Goal: Task Accomplishment & Management: Manage account settings

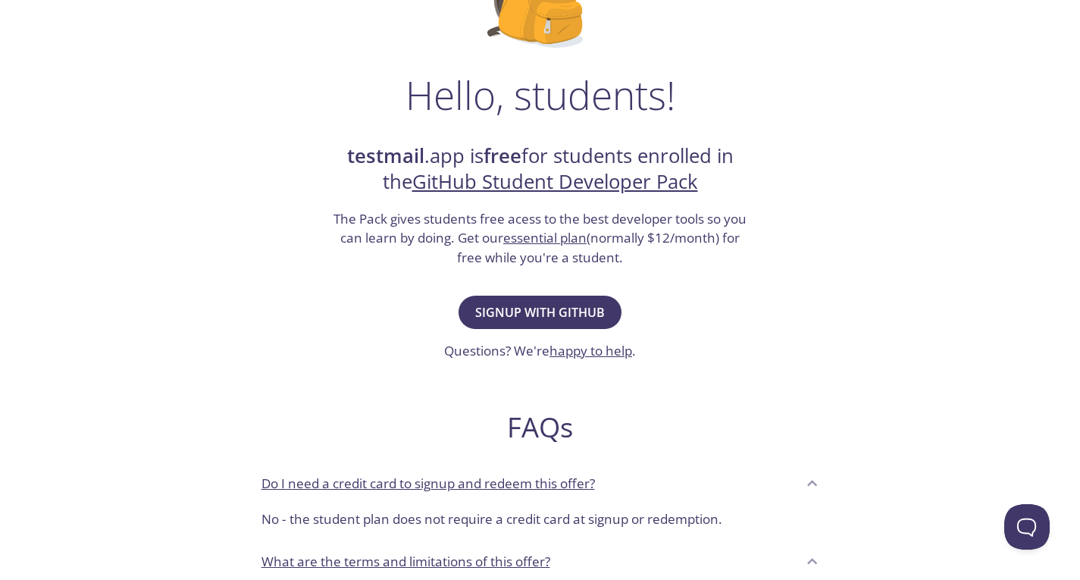
scroll to position [202, 0]
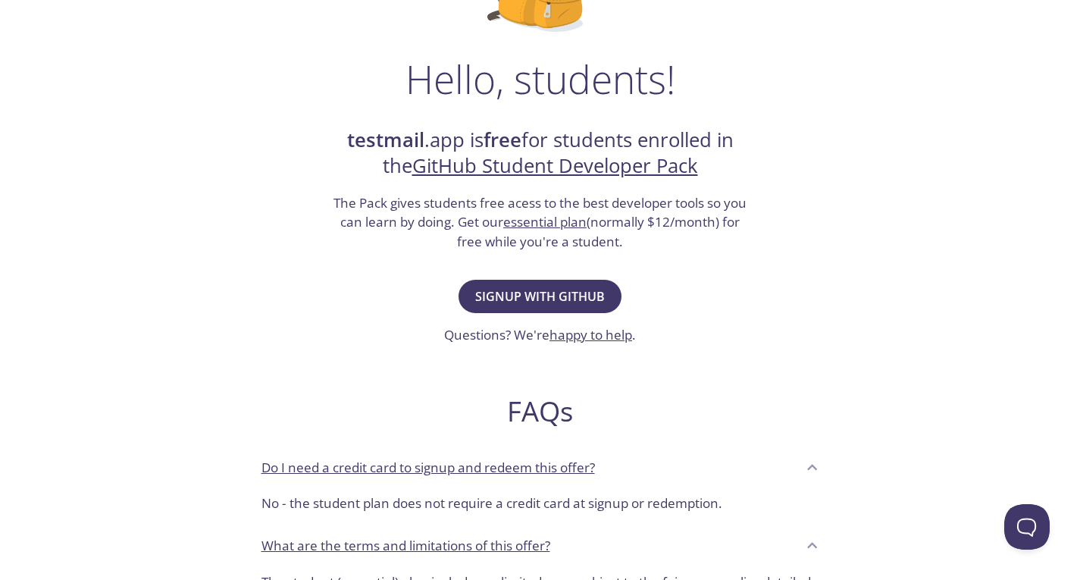
drag, startPoint x: 810, startPoint y: 459, endPoint x: 896, endPoint y: 421, distance: 93.4
click at [896, 421] on div "Hello, students! testmail .app is free for students enrolled in the GitHub Stud…" at bounding box center [541, 349] width 740 height 926
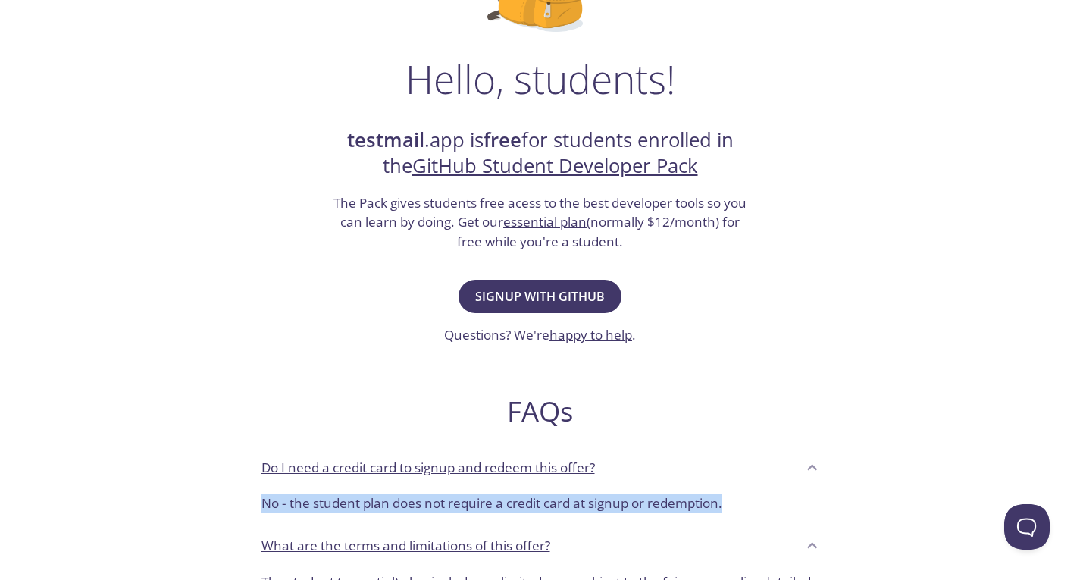
drag, startPoint x: 887, startPoint y: 503, endPoint x: 907, endPoint y: 470, distance: 38.7
click at [907, 470] on div "Hello, students! testmail .app is free for students enrolled in the GitHub Stud…" at bounding box center [541, 349] width 740 height 926
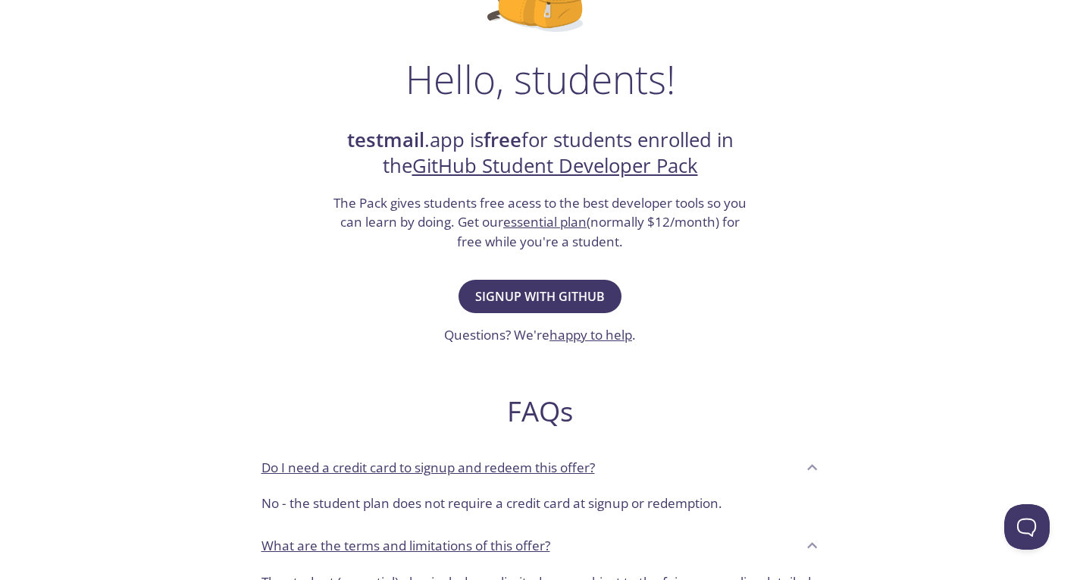
click at [921, 466] on div "testmail .app Product Pricing Docs Blog Signup Signin Hello, students! testmail…" at bounding box center [540, 472] width 776 height 1317
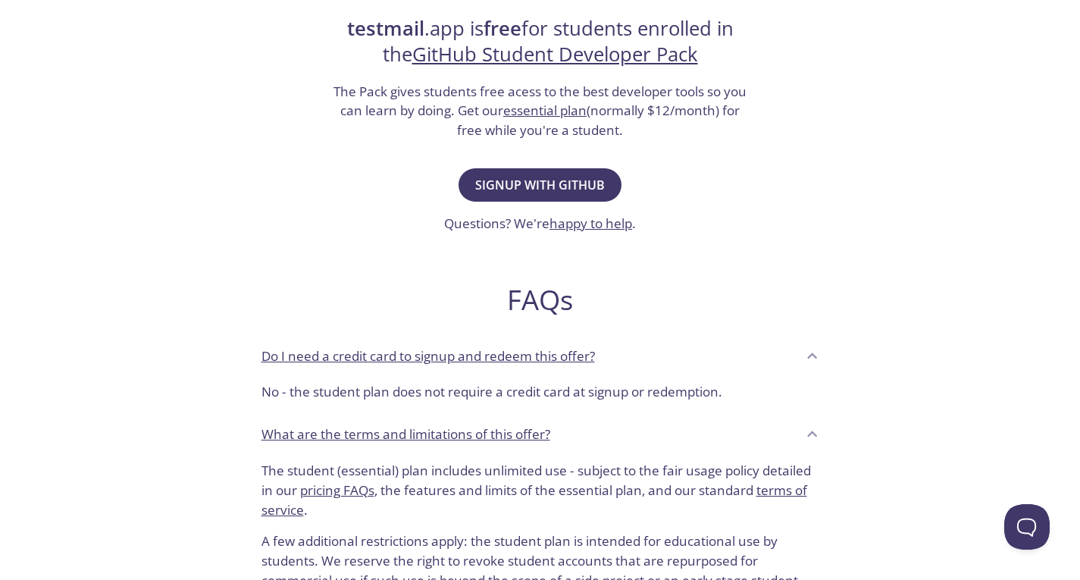
scroll to position [404, 0]
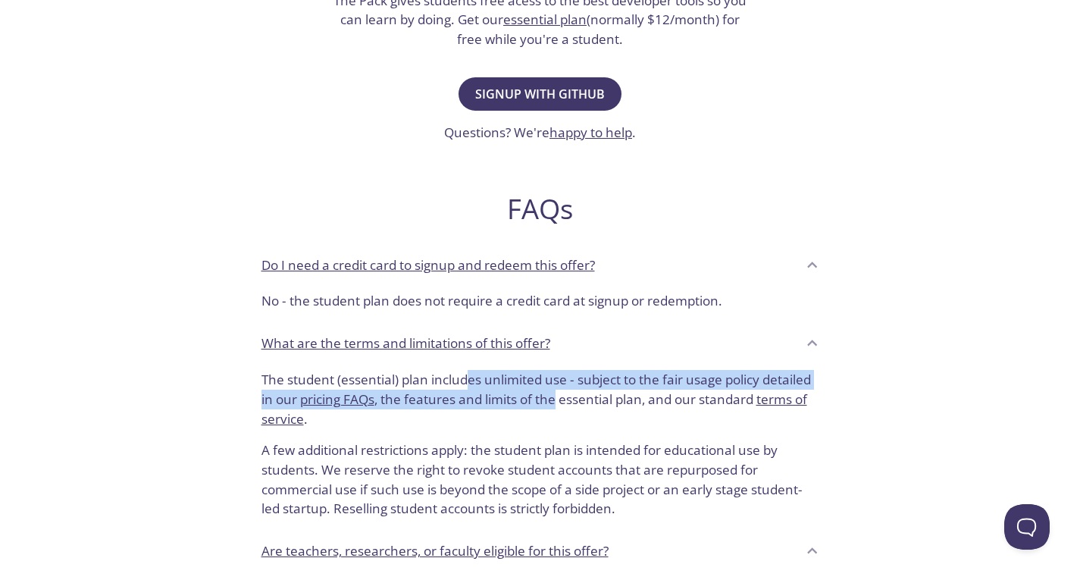
drag, startPoint x: 487, startPoint y: 381, endPoint x: 559, endPoint y: 412, distance: 78.7
click at [559, 411] on p "The student (essential) plan includes unlimited use - subject to the fair usage…" at bounding box center [541, 399] width 558 height 58
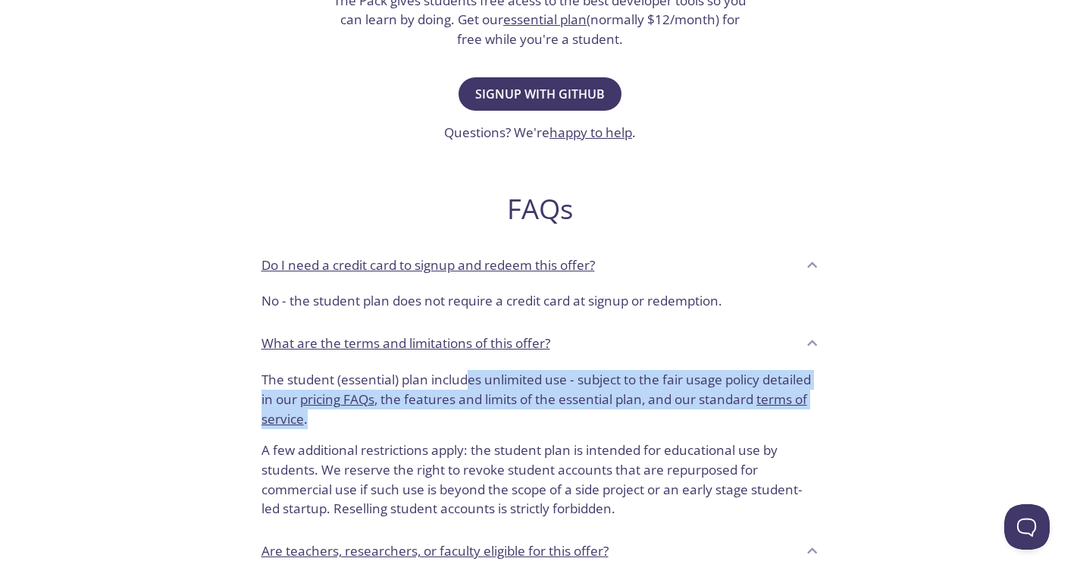
click at [559, 414] on p "The student (essential) plan includes unlimited use - subject to the fair usage…" at bounding box center [541, 399] width 558 height 58
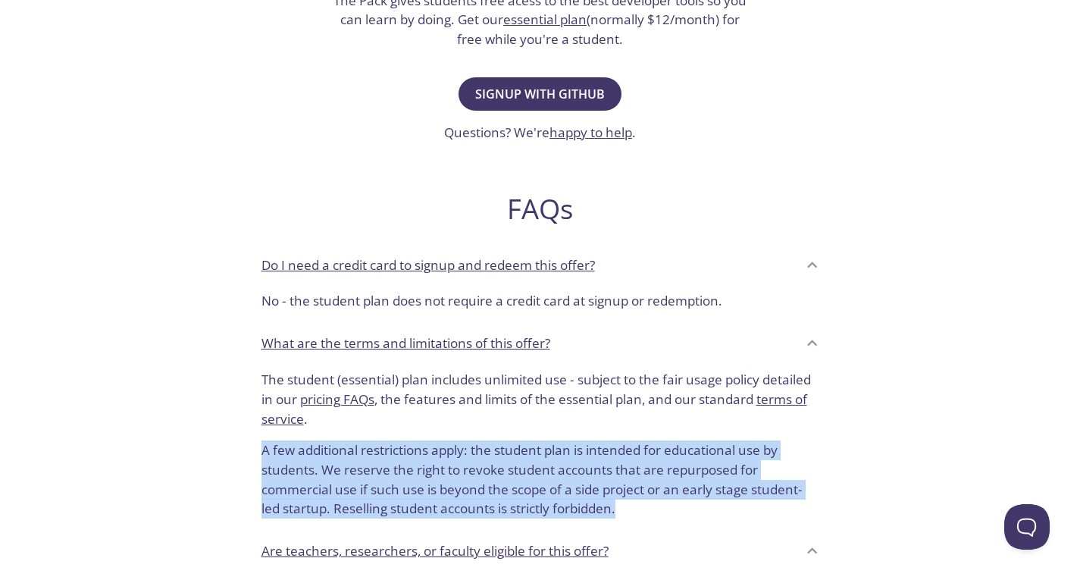
drag, startPoint x: 561, startPoint y: 424, endPoint x: 661, endPoint y: 509, distance: 131.7
click at [661, 509] on div "The student (essential) plan includes unlimited use - subject to the fair usage…" at bounding box center [540, 447] width 582 height 167
click at [661, 509] on p "A few additional restrictions apply: the student plan is intended for education…" at bounding box center [541, 473] width 558 height 90
drag, startPoint x: 630, startPoint y: 489, endPoint x: 241, endPoint y: 459, distance: 390.0
click at [241, 459] on div "Hello, students! testmail .app is free for students enrolled in the GitHub Stud…" at bounding box center [541, 147] width 740 height 926
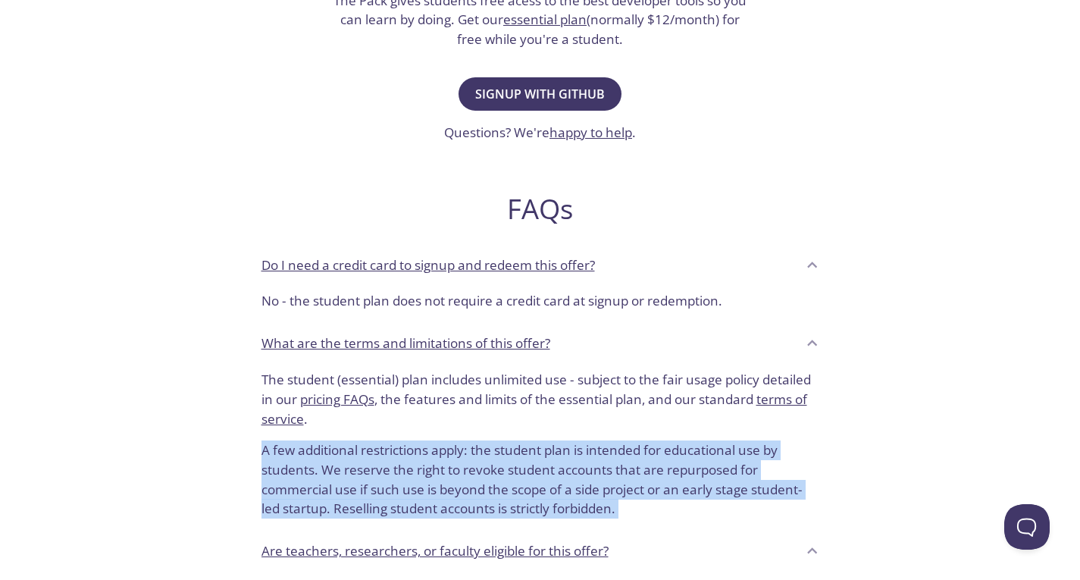
click at [241, 459] on div "Hello, students! testmail .app is free for students enrolled in the GitHub Stud…" at bounding box center [541, 147] width 740 height 926
drag, startPoint x: 250, startPoint y: 457, endPoint x: 653, endPoint y: 506, distance: 406.2
click at [653, 506] on div "The student (essential) plan includes unlimited use - subject to the fair usage…" at bounding box center [540, 447] width 582 height 167
click at [653, 506] on p "A few additional restrictions apply: the student plan is intended for education…" at bounding box center [541, 473] width 558 height 90
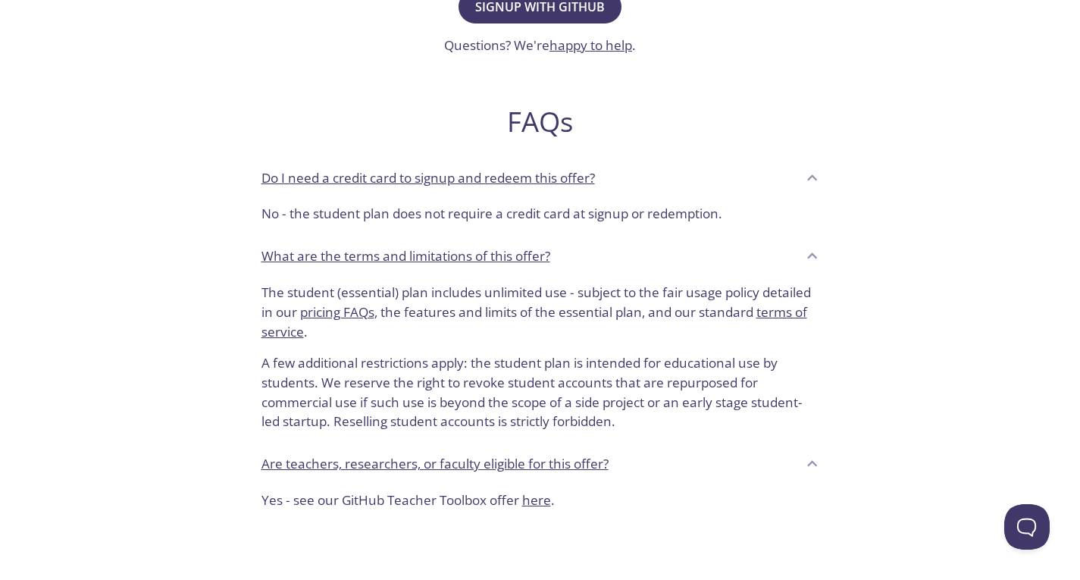
scroll to position [505, 0]
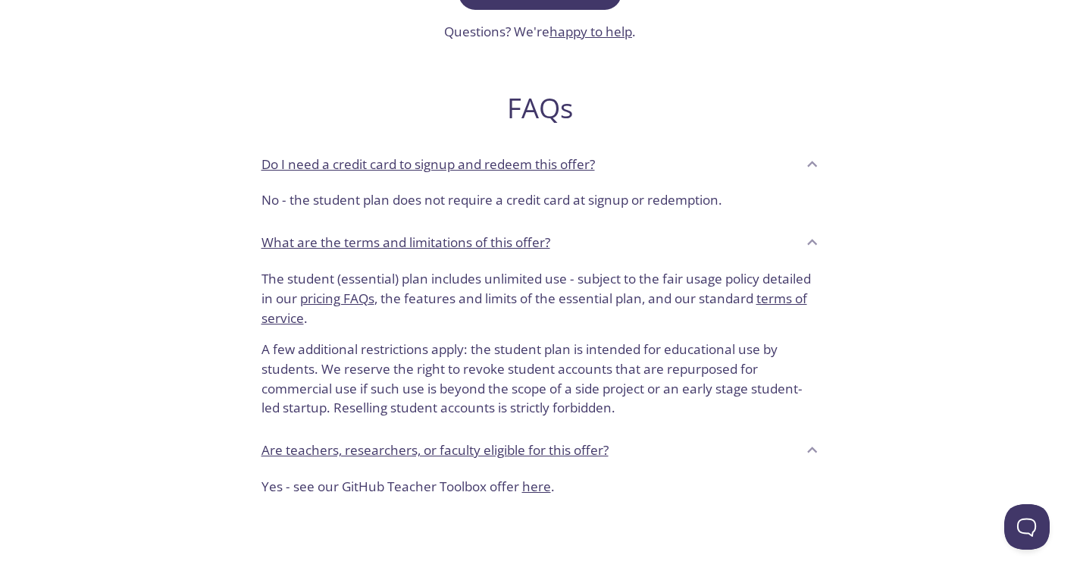
click at [766, 452] on div "Are teachers, researchers, or faculty eligible for this offer?" at bounding box center [529, 450] width 535 height 26
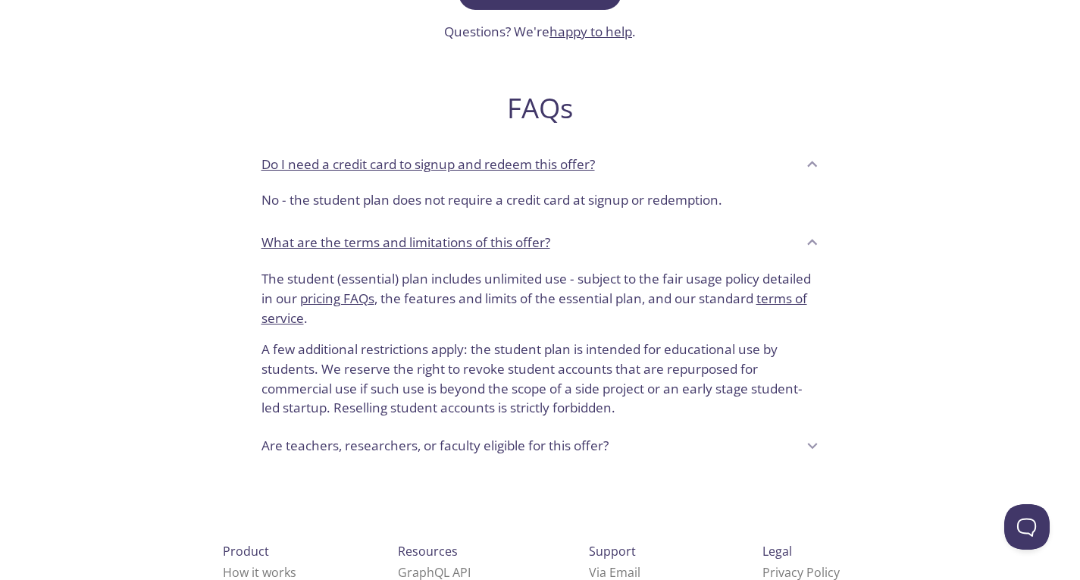
click at [781, 438] on div "Are teachers, researchers, or faculty eligible for this offer?" at bounding box center [529, 446] width 535 height 26
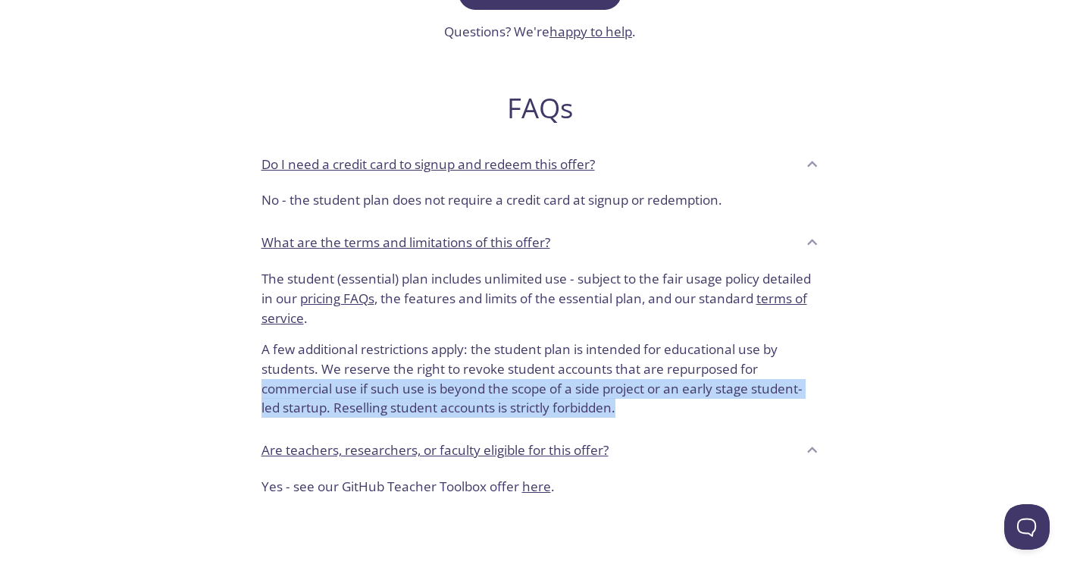
drag, startPoint x: 885, startPoint y: 405, endPoint x: 899, endPoint y: 369, distance: 38.4
click at [899, 369] on div "Hello, students! testmail .app is free for students enrolled in the GitHub Stud…" at bounding box center [541, 46] width 740 height 926
click at [899, 368] on div "Hello, students! testmail .app is free for students enrolled in the GitHub Stud…" at bounding box center [541, 46] width 740 height 926
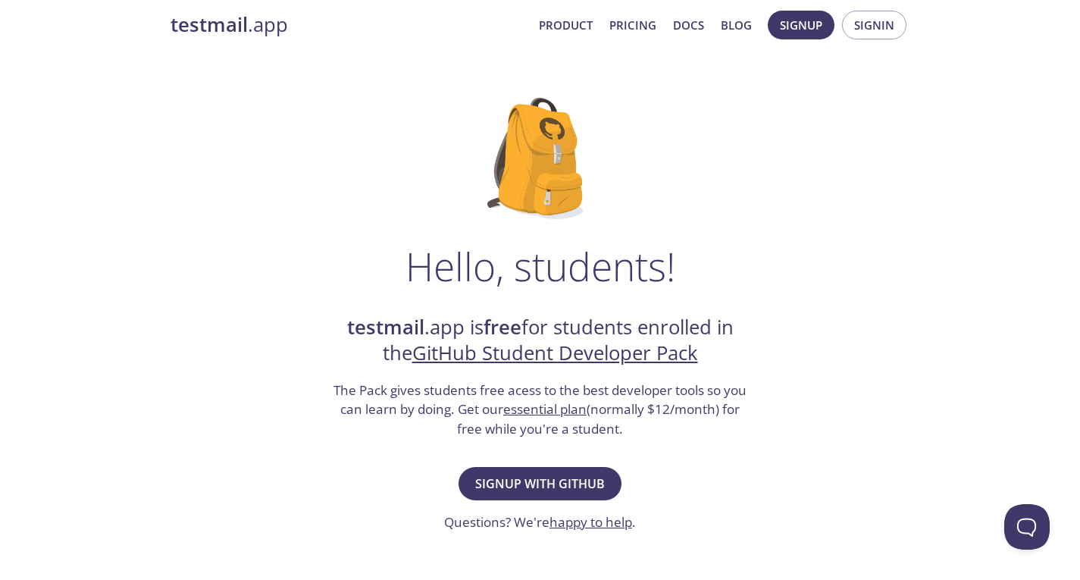
scroll to position [0, 0]
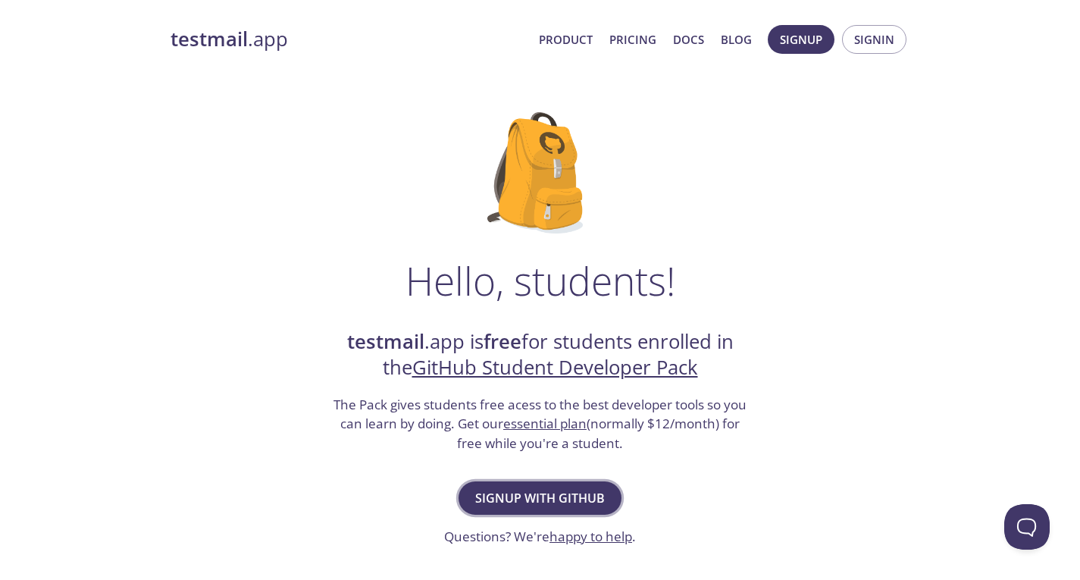
click at [534, 497] on span "Signup with GitHub" at bounding box center [540, 497] width 130 height 21
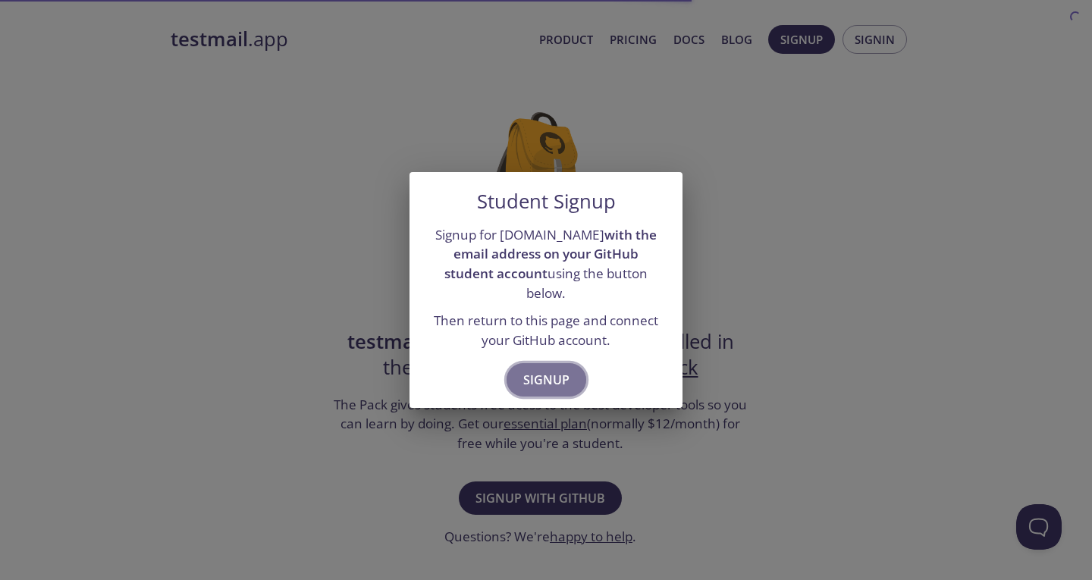
click at [547, 369] on span "Signup" at bounding box center [546, 379] width 46 height 21
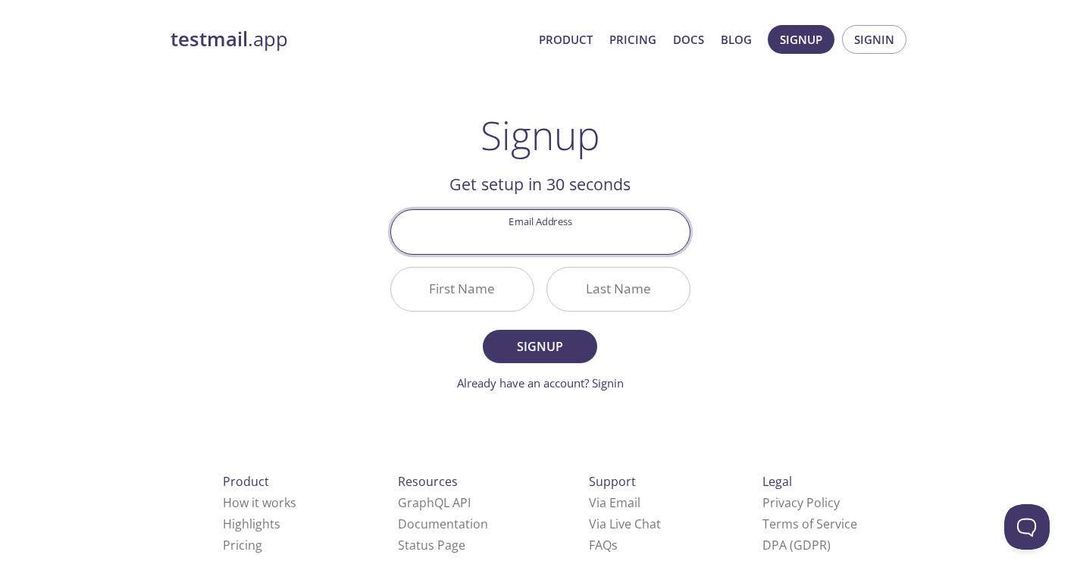
click at [572, 243] on input "Email Address" at bounding box center [540, 231] width 299 height 43
type input "[EMAIL_ADDRESS][DOMAIN_NAME]"
click at [499, 294] on input "First Name" at bounding box center [462, 289] width 143 height 43
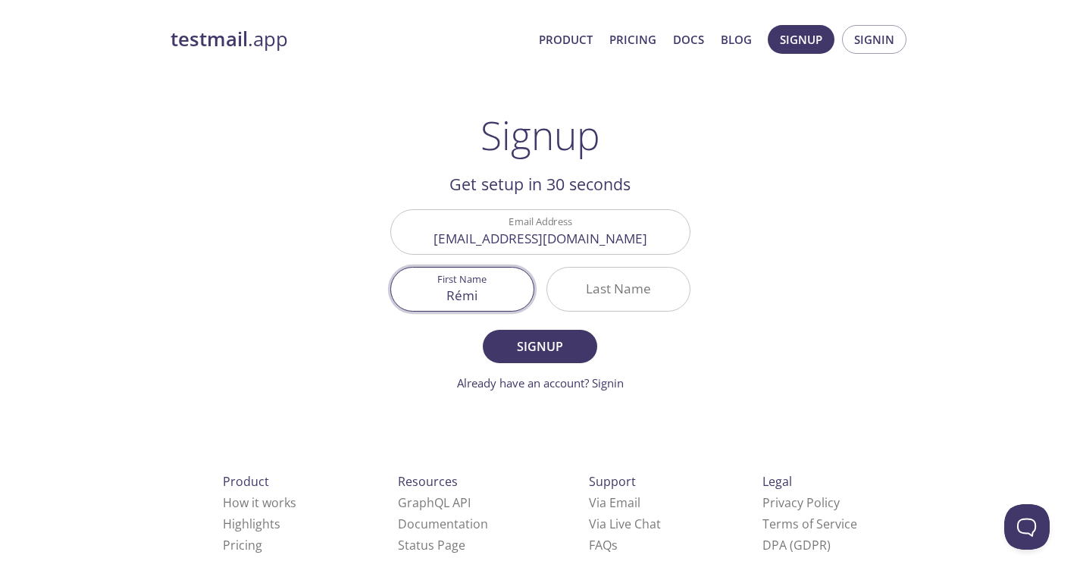
type input "Rémi"
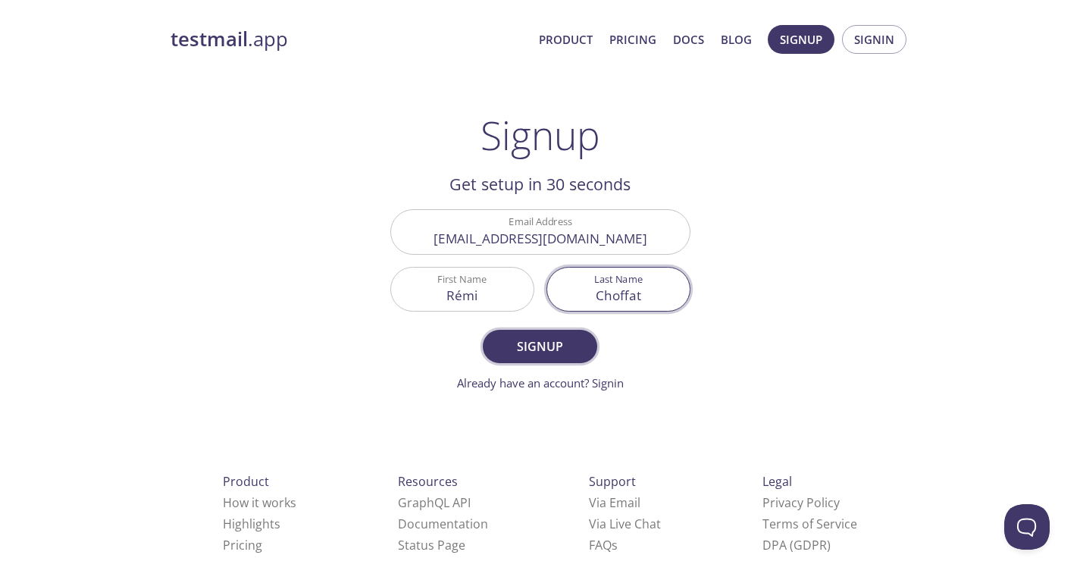
type input "Choffat"
click at [560, 349] on span "Signup" at bounding box center [540, 346] width 80 height 21
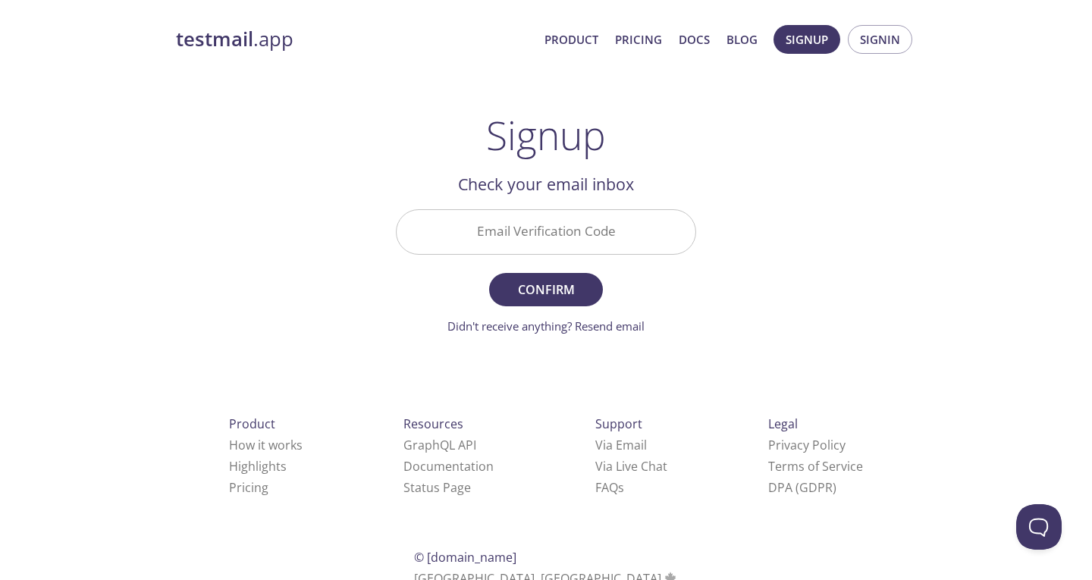
click at [506, 214] on input "Email Verification Code" at bounding box center [545, 231] width 299 height 43
paste input "MH8BWT4"
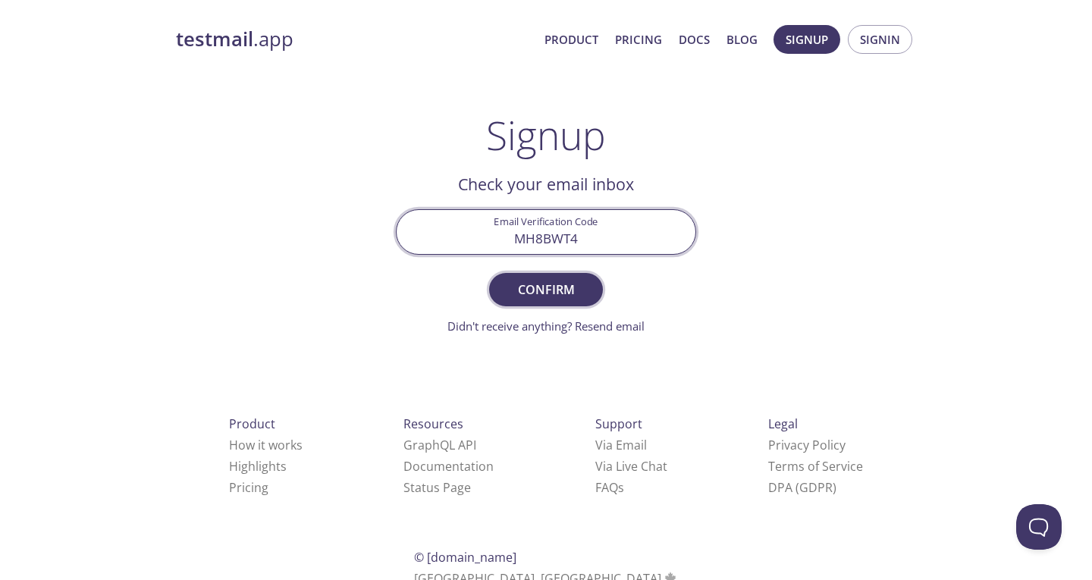
type input "MH8BWT4"
click at [563, 290] on span "Confirm" at bounding box center [546, 289] width 80 height 21
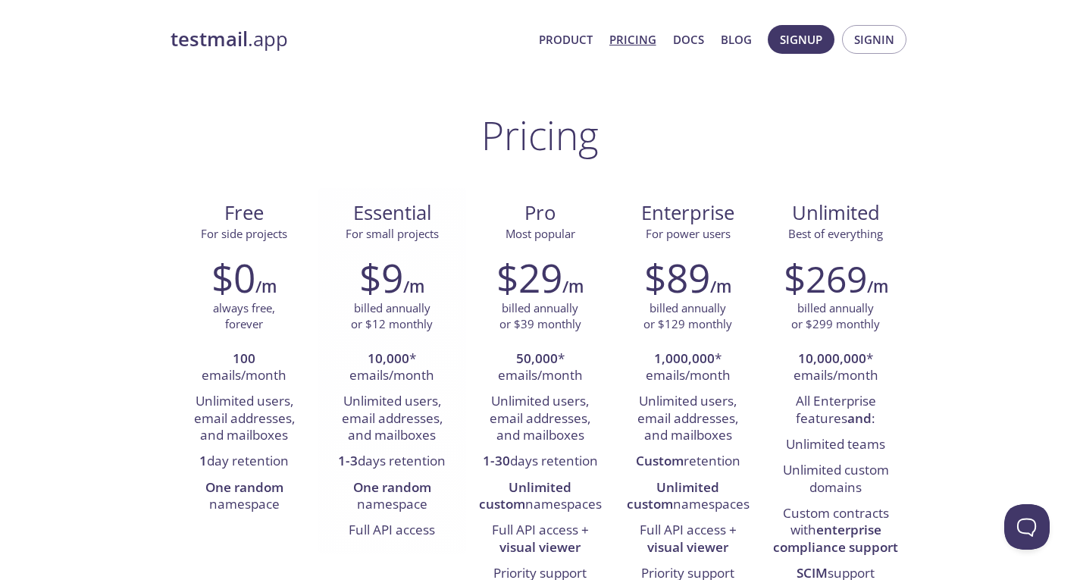
scroll to position [101, 0]
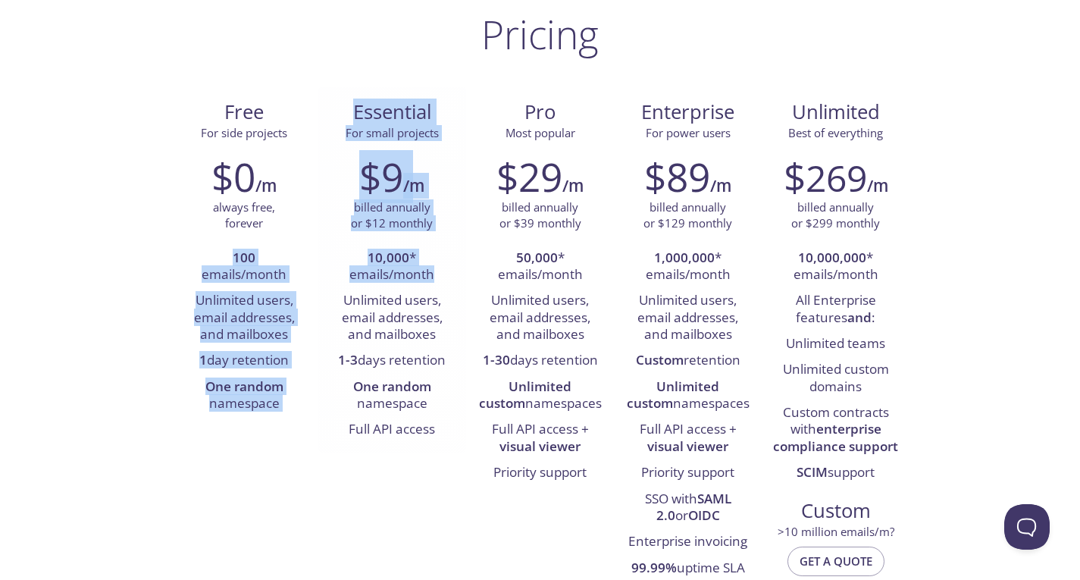
drag, startPoint x: 215, startPoint y: 263, endPoint x: 431, endPoint y: 276, distance: 216.4
click at [431, 276] on div "Free For side projects $0 /m always free, forever 100 emails/month Unlimited us…" at bounding box center [541, 352] width 740 height 530
click at [431, 276] on li "10,000 * emails/month" at bounding box center [392, 267] width 125 height 43
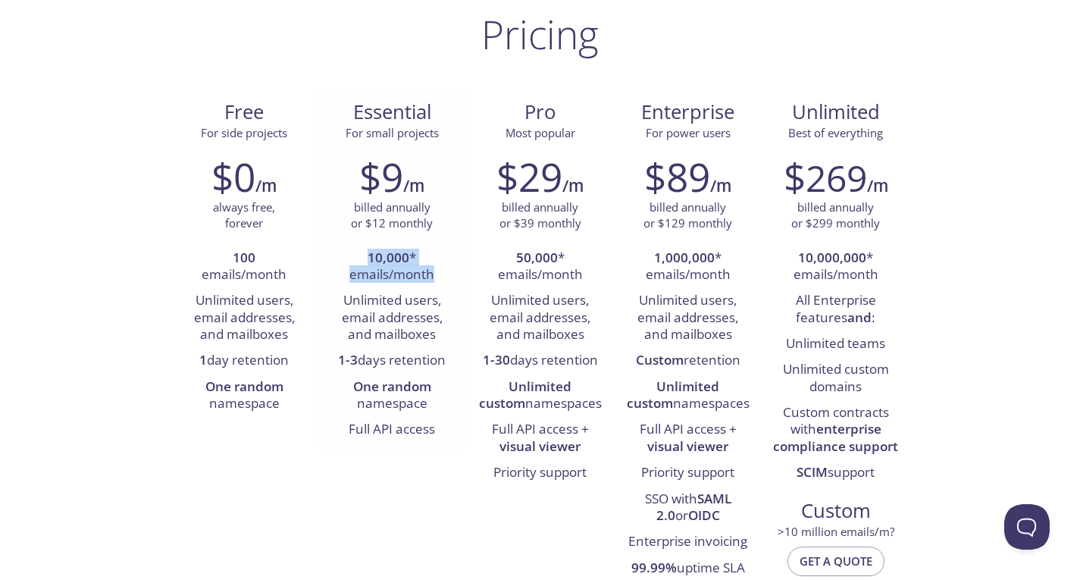
drag, startPoint x: 435, startPoint y: 278, endPoint x: 350, endPoint y: 257, distance: 87.5
click at [350, 257] on li "10,000 * emails/month" at bounding box center [392, 267] width 125 height 43
drag, startPoint x: 360, startPoint y: 255, endPoint x: 450, endPoint y: 280, distance: 92.9
click at [450, 280] on li "10,000 * emails/month" at bounding box center [392, 267] width 125 height 43
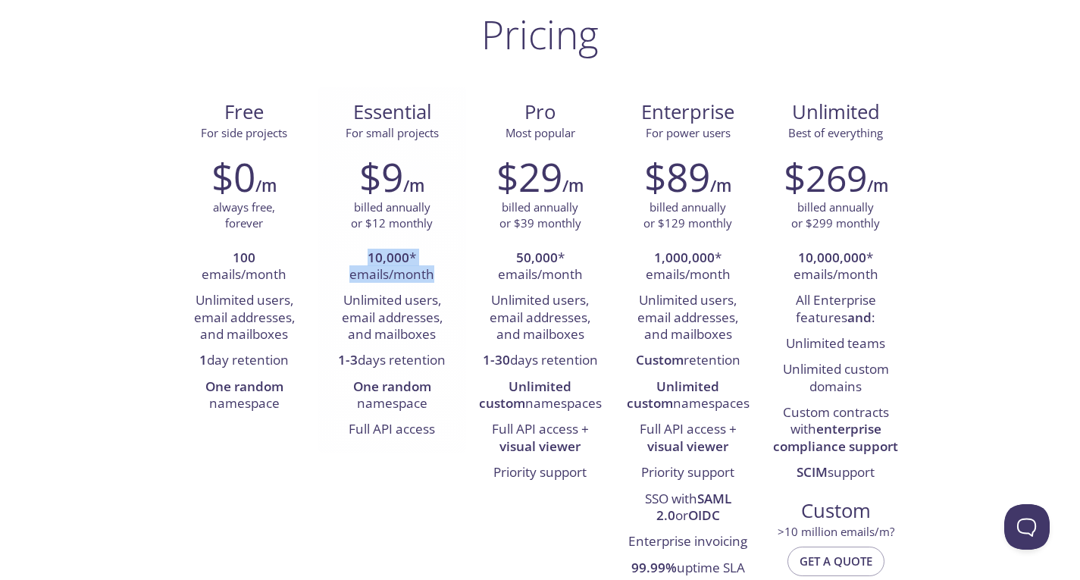
click at [450, 280] on li "10,000 * emails/month" at bounding box center [392, 267] width 125 height 43
drag, startPoint x: 360, startPoint y: 346, endPoint x: 346, endPoint y: 305, distance: 43.4
click at [346, 305] on li "Unlimited users, email addresses, and mailboxes" at bounding box center [392, 318] width 125 height 60
click at [342, 302] on li "Unlimited users, email addresses, and mailboxes" at bounding box center [392, 318] width 125 height 60
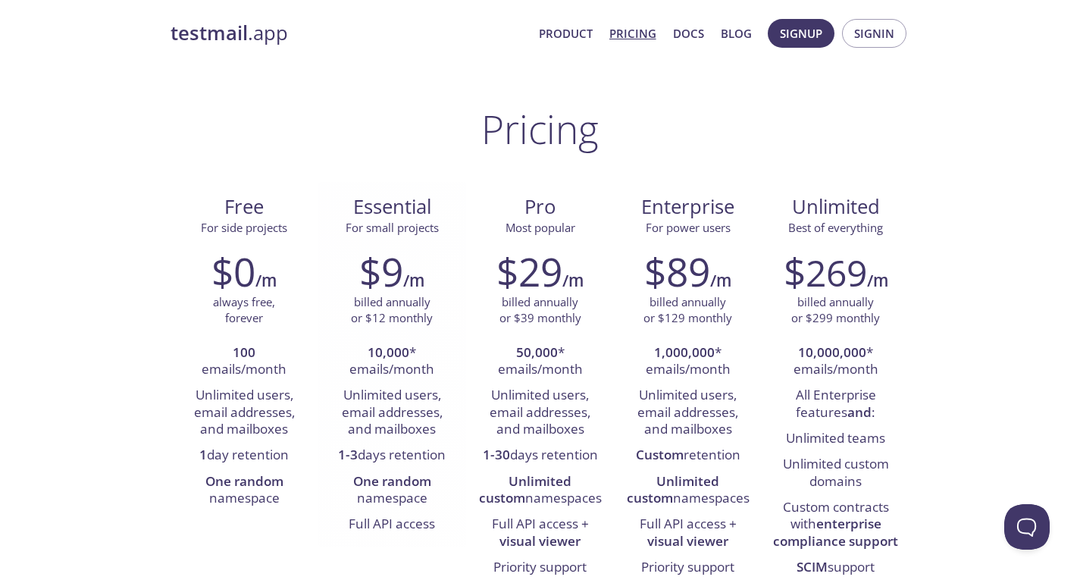
scroll to position [0, 0]
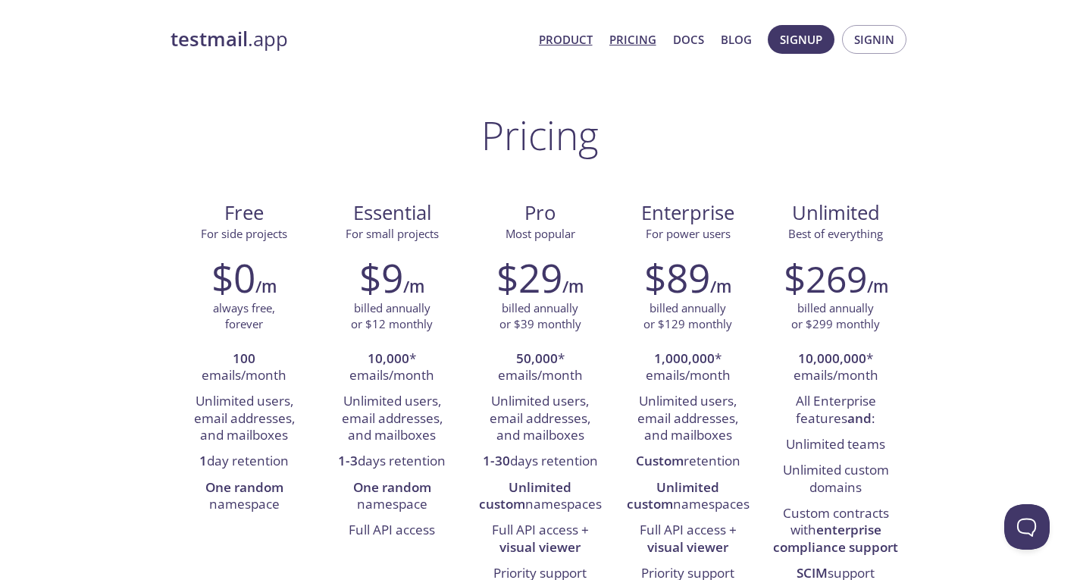
click at [569, 37] on link "Product" at bounding box center [566, 40] width 54 height 20
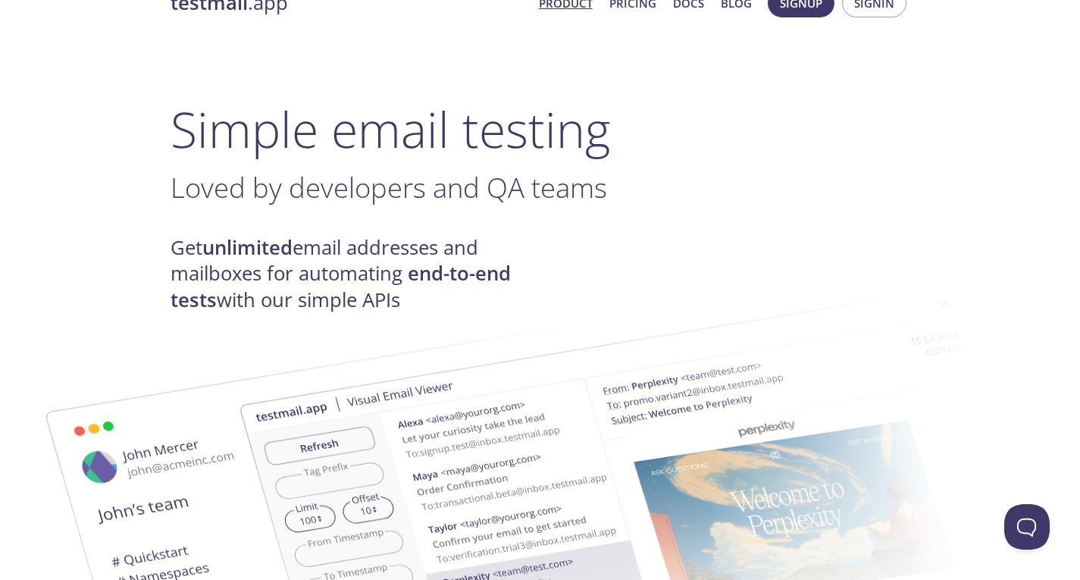
scroll to position [101, 0]
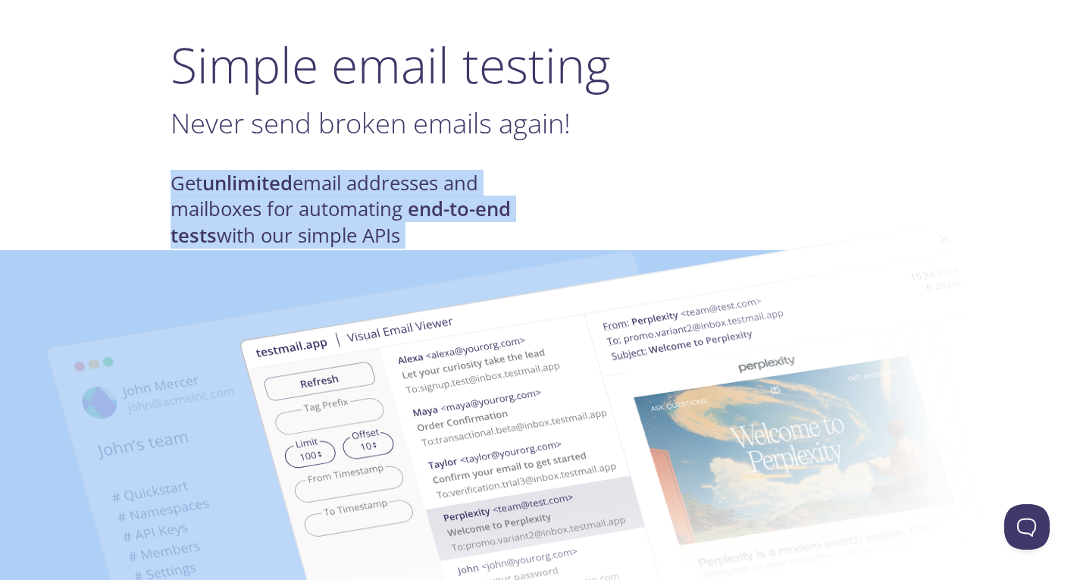
drag, startPoint x: 165, startPoint y: 181, endPoint x: 569, endPoint y: 178, distance: 404.0
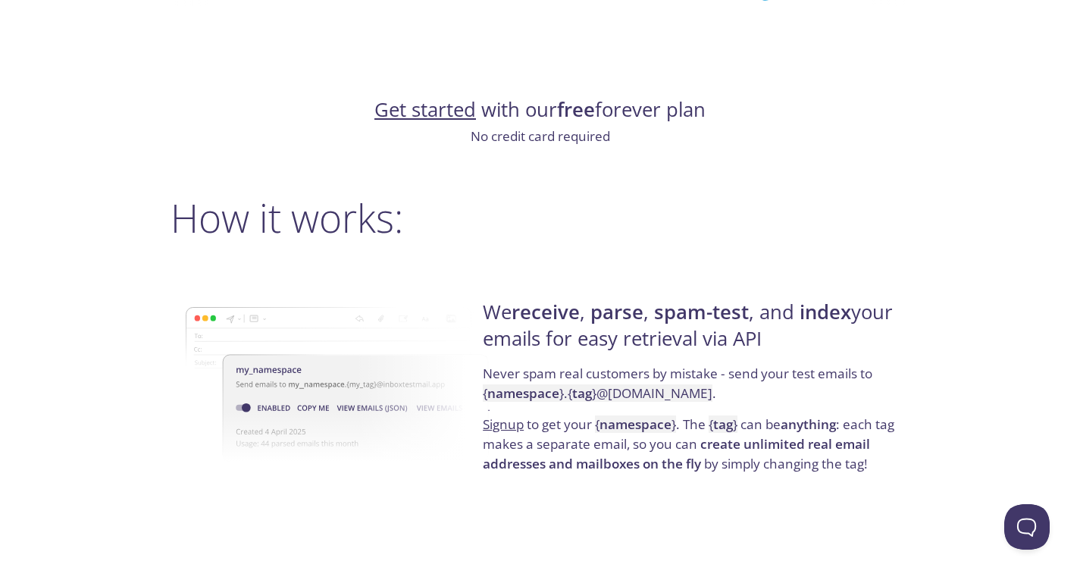
scroll to position [1010, 0]
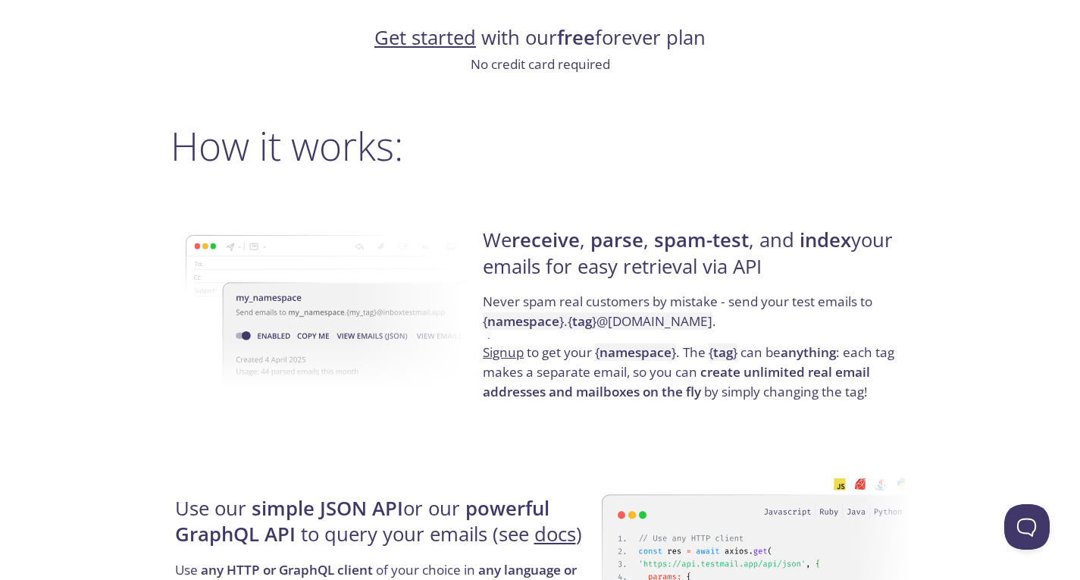
drag, startPoint x: 517, startPoint y: 246, endPoint x: 895, endPoint y: 270, distance: 379.0
click at [891, 270] on h4 "We receive , parse , spam-test , and index your emails for easy retrieval via A…" at bounding box center [694, 259] width 422 height 64
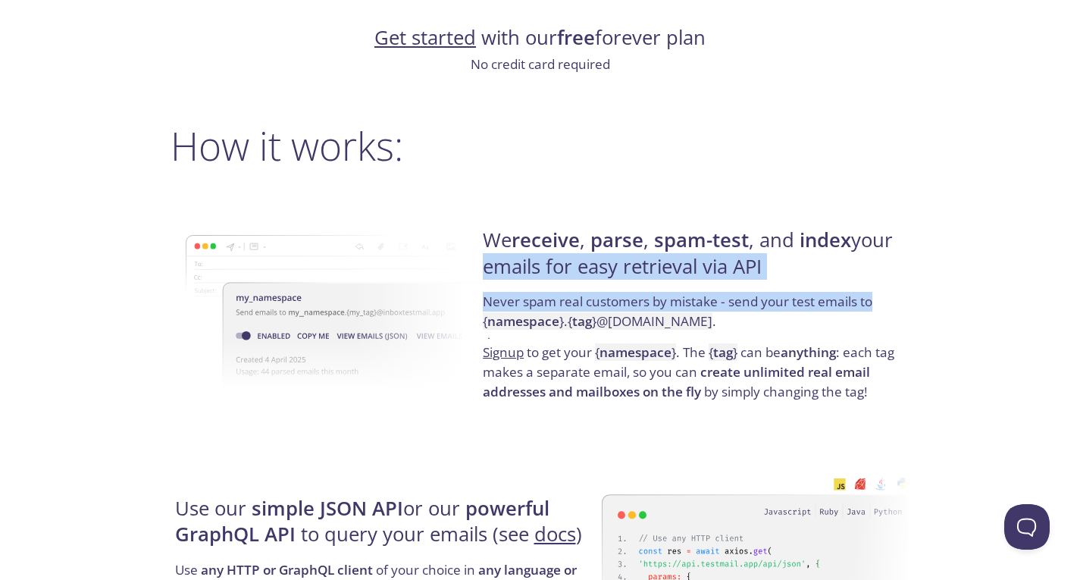
drag, startPoint x: 961, startPoint y: 297, endPoint x: 904, endPoint y: 197, distance: 115.1
click at [904, 197] on div "We receive , parse , spam-test , and index your emails for easy retrieval via A…" at bounding box center [693, 315] width 431 height 244
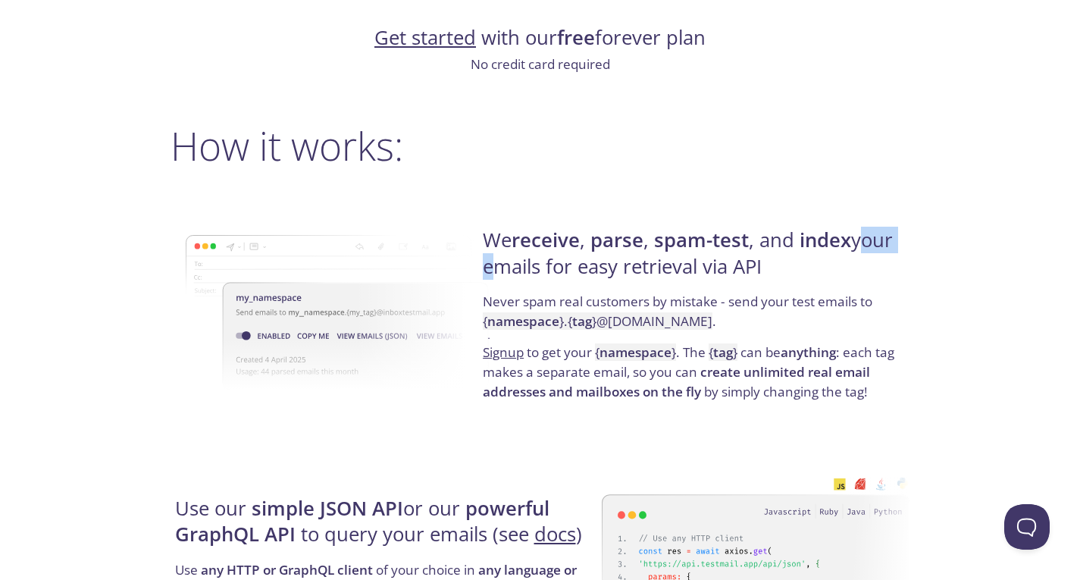
click at [904, 197] on div "We receive , parse , spam-test , and index your emails for easy retrieval via A…" at bounding box center [693, 315] width 431 height 244
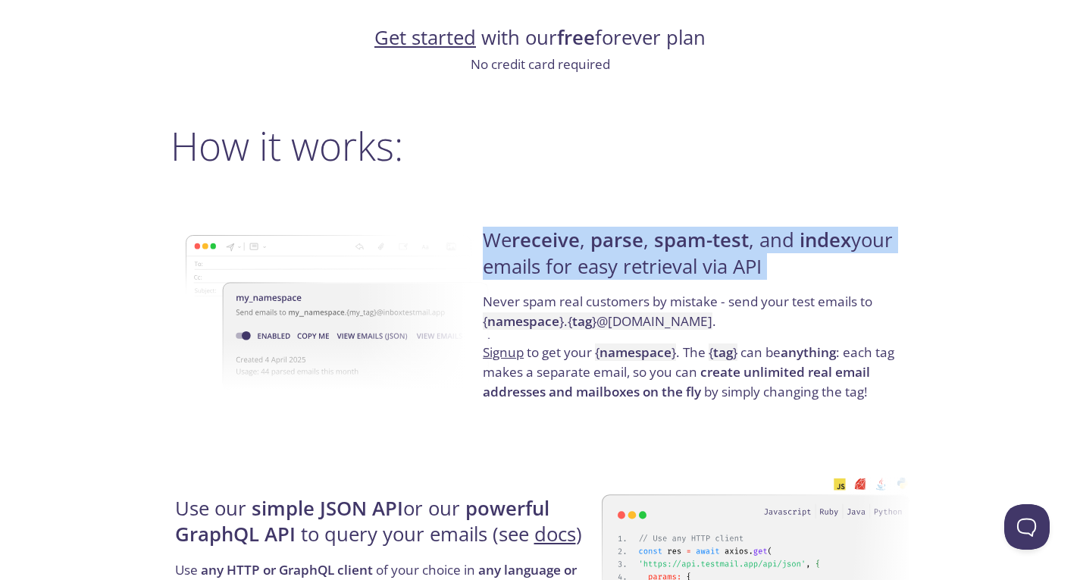
drag, startPoint x: 904, startPoint y: 197, endPoint x: 940, endPoint y: 271, distance: 82.4
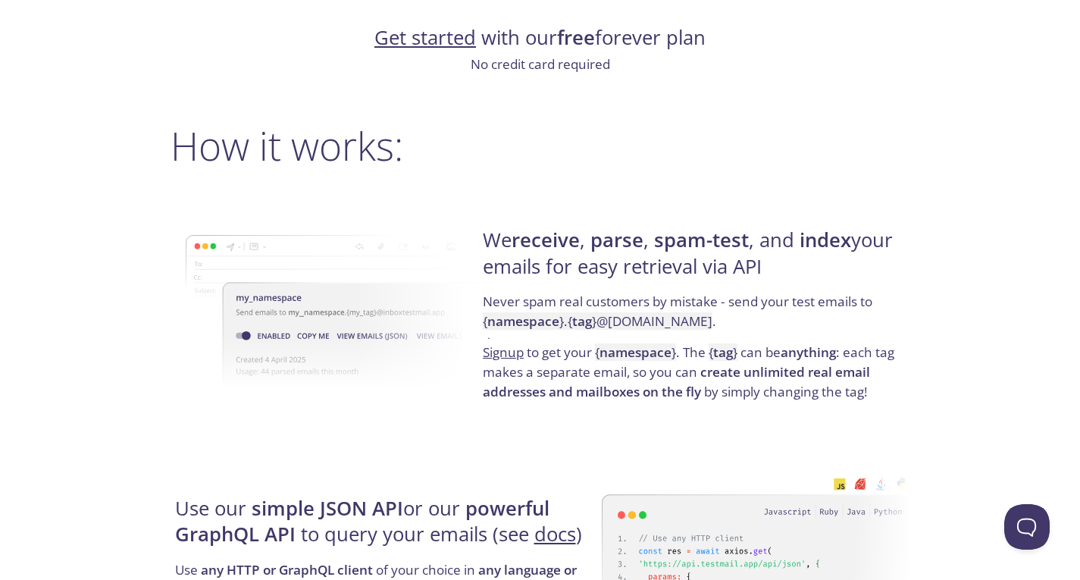
drag, startPoint x: 896, startPoint y: 305, endPoint x: 891, endPoint y: 282, distance: 23.9
click at [891, 281] on h4 "We receive , parse , spam-test , and index your emails for easy retrieval via A…" at bounding box center [694, 259] width 422 height 64
drag, startPoint x: 891, startPoint y: 281, endPoint x: 907, endPoint y: 321, distance: 43.2
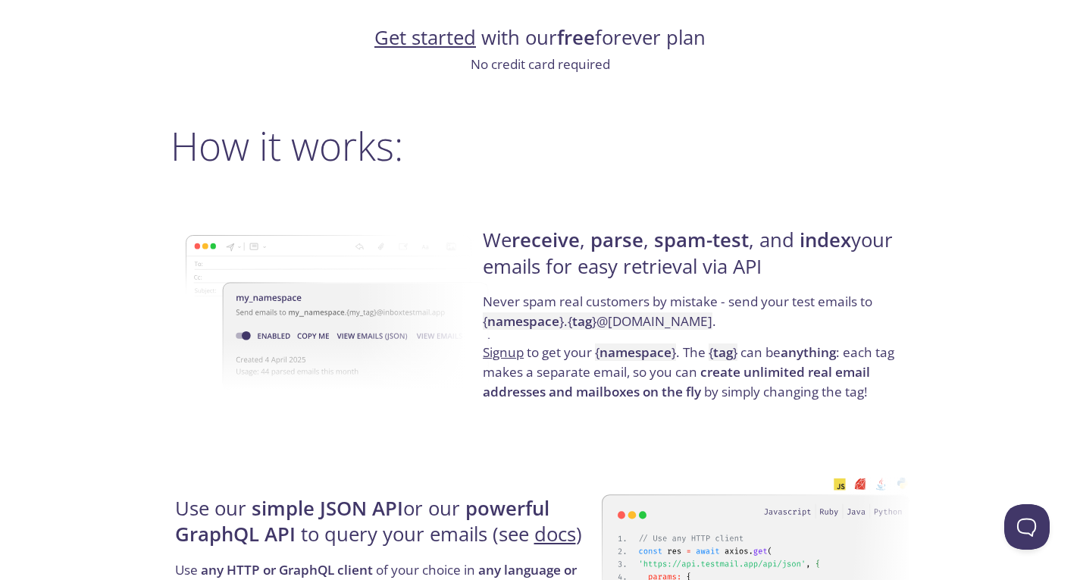
click at [907, 321] on div "We receive , parse , spam-test , and index your emails for easy retrieval via A…" at bounding box center [693, 315] width 431 height 244
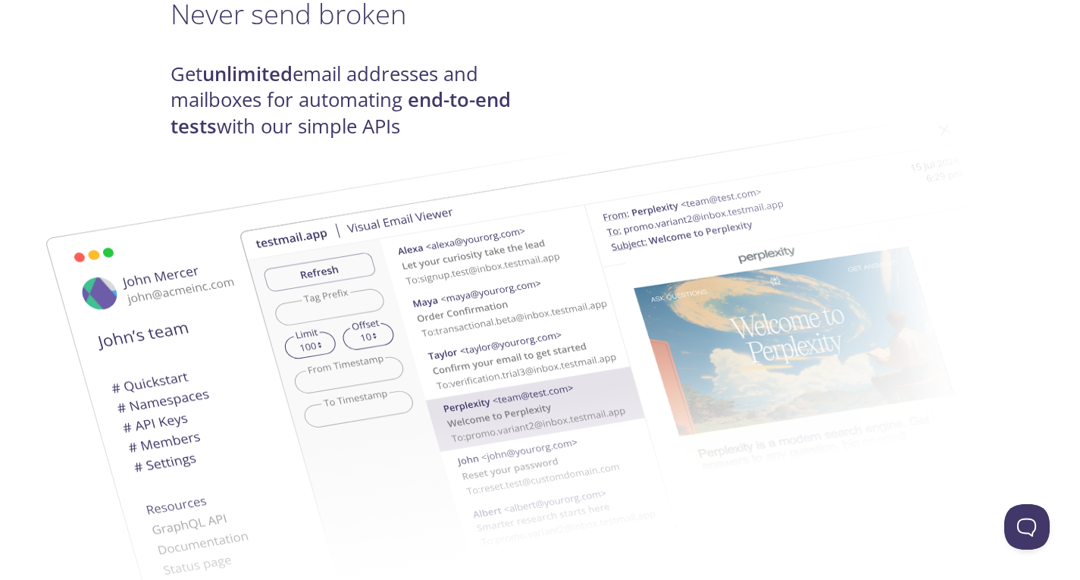
scroll to position [0, 0]
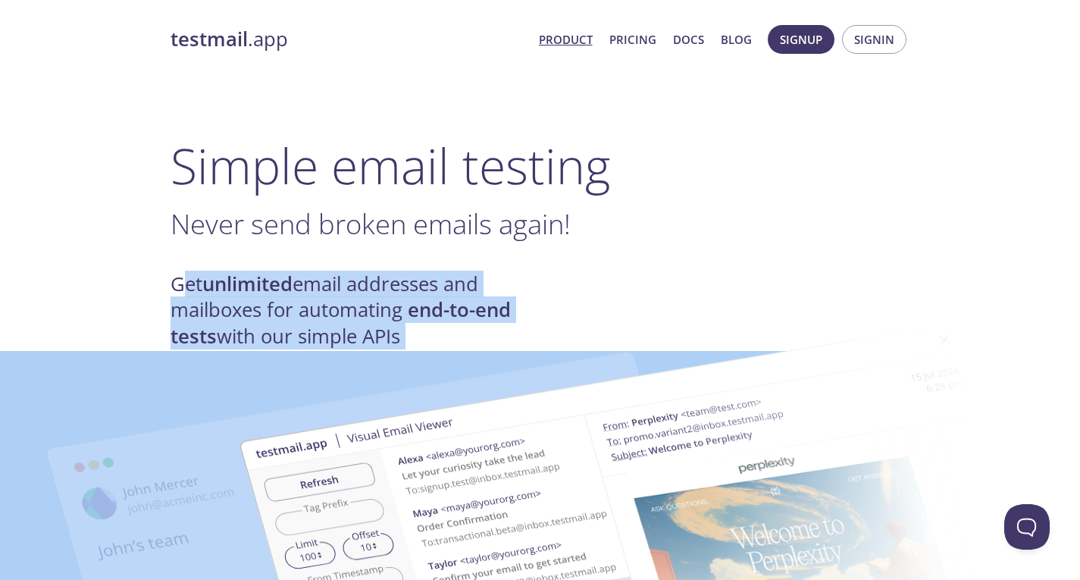
drag, startPoint x: 230, startPoint y: 290, endPoint x: 457, endPoint y: 317, distance: 228.3
click at [457, 317] on img at bounding box center [647, 558] width 819 height 513
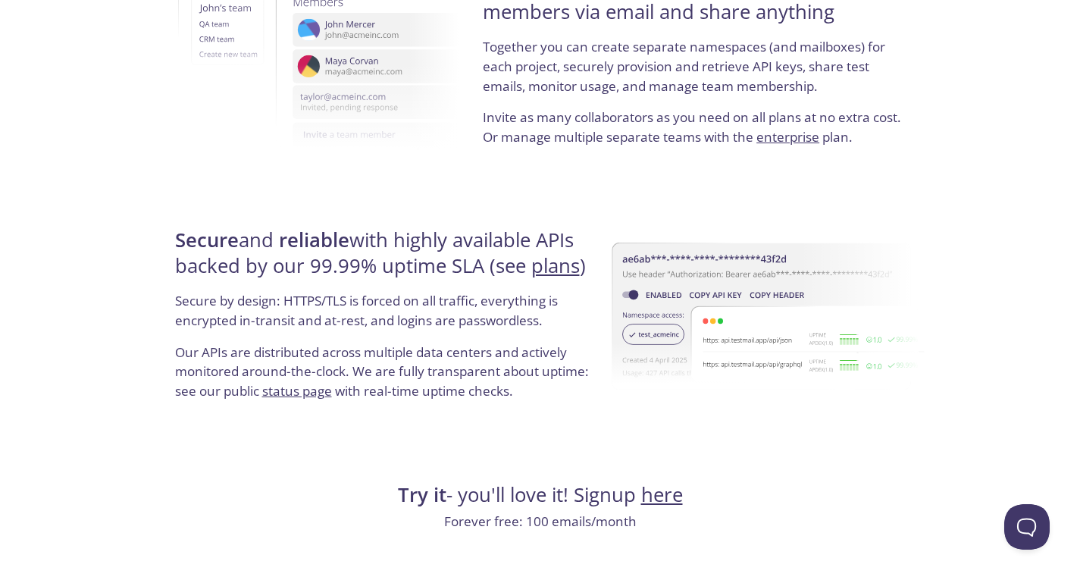
scroll to position [2887, 0]
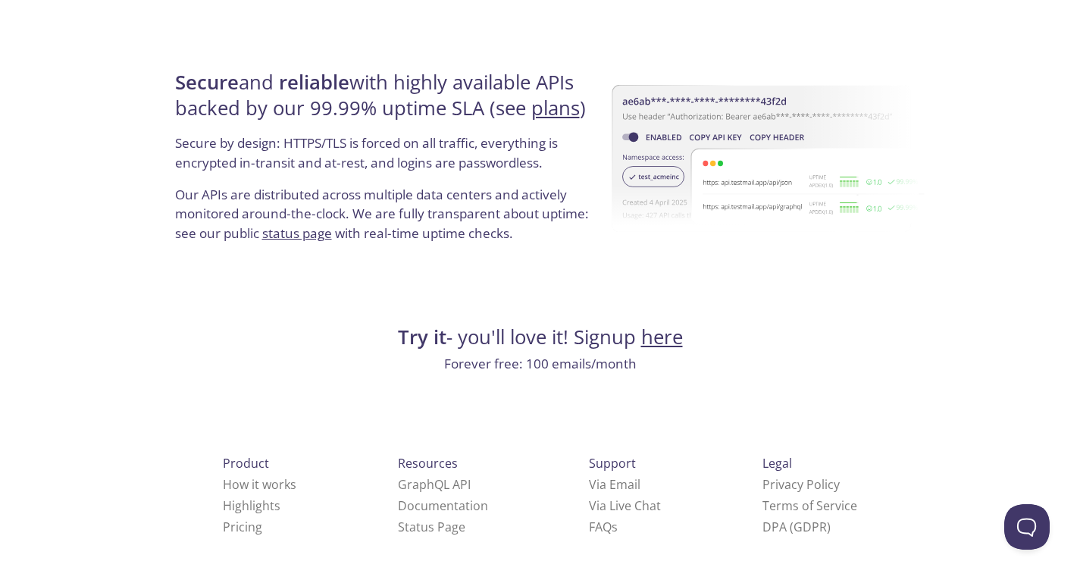
click at [400, 127] on h4 "Secure and reliable with highly available APIs backed by our 99.99% uptime SLA …" at bounding box center [386, 102] width 422 height 64
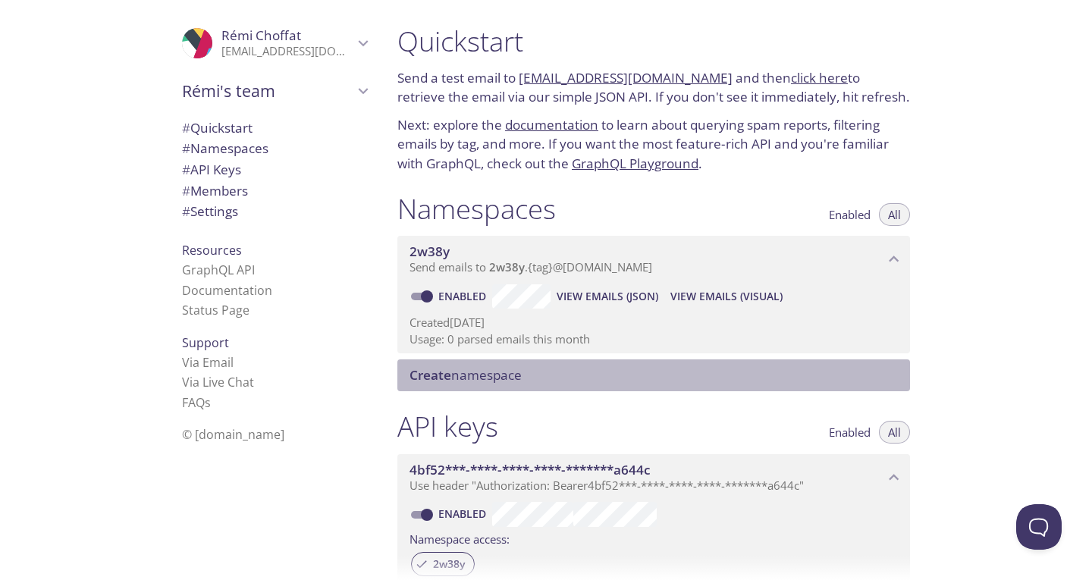
click at [497, 375] on span "Create namespace" at bounding box center [465, 374] width 112 height 17
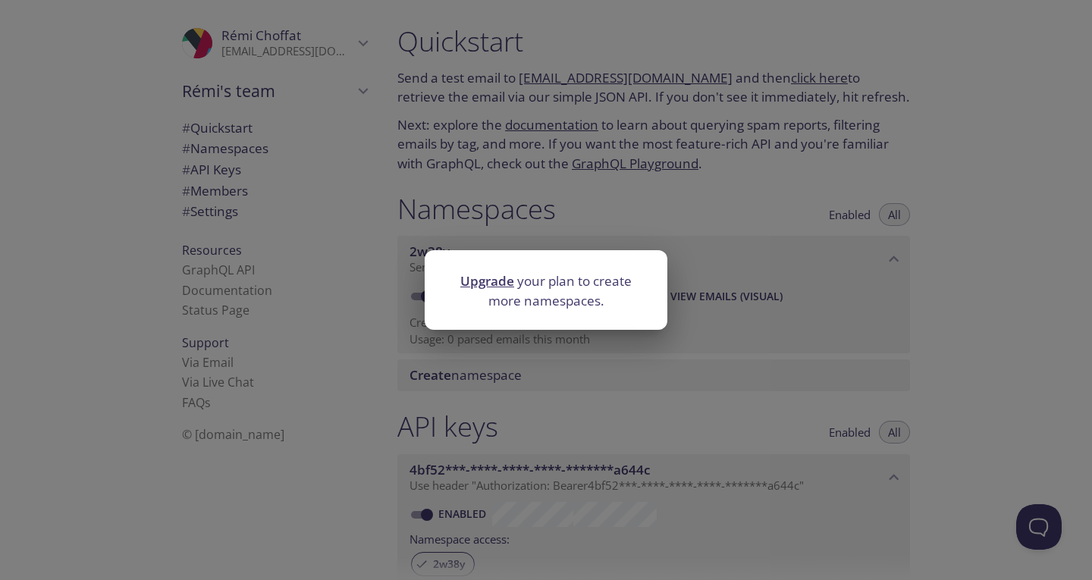
click at [606, 368] on div "Upgrade your plan to create more namespaces." at bounding box center [546, 290] width 1092 height 580
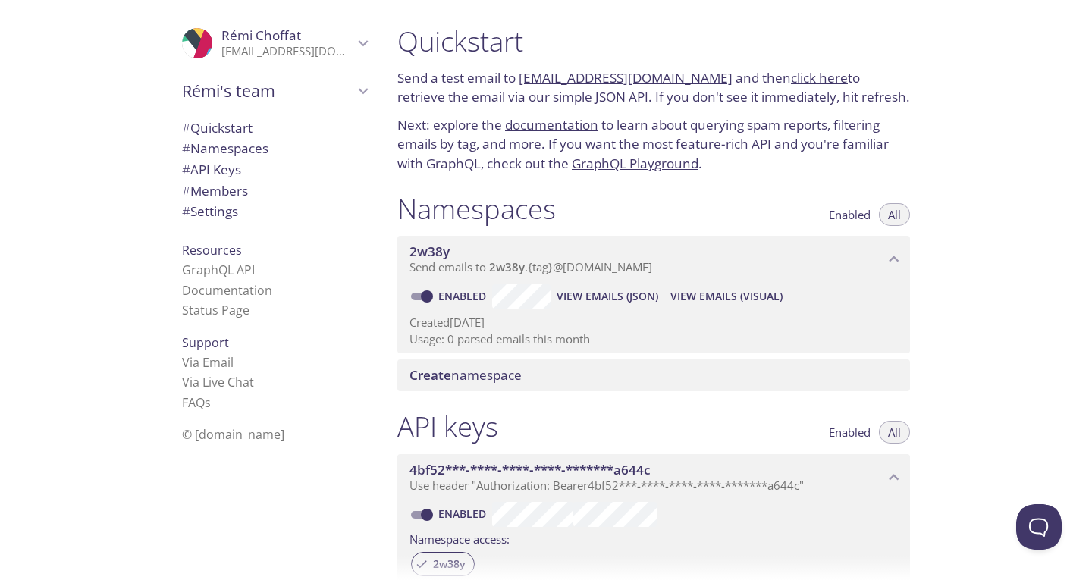
drag, startPoint x: 404, startPoint y: 255, endPoint x: 490, endPoint y: 245, distance: 86.3
click at [479, 248] on div "Namespaces Enabled All 2w38y Send emails to 2w38y . {tag} @[DOMAIN_NAME] Enable…" at bounding box center [653, 292] width 537 height 218
drag, startPoint x: 555, startPoint y: 208, endPoint x: 395, endPoint y: 211, distance: 160.0
click at [423, 211] on h1 "Namespaces" at bounding box center [476, 209] width 158 height 34
click at [390, 211] on div "Namespaces Enabled All 2w38y Send emails to 2w38y . {tag} @[DOMAIN_NAME] Enable…" at bounding box center [653, 292] width 537 height 218
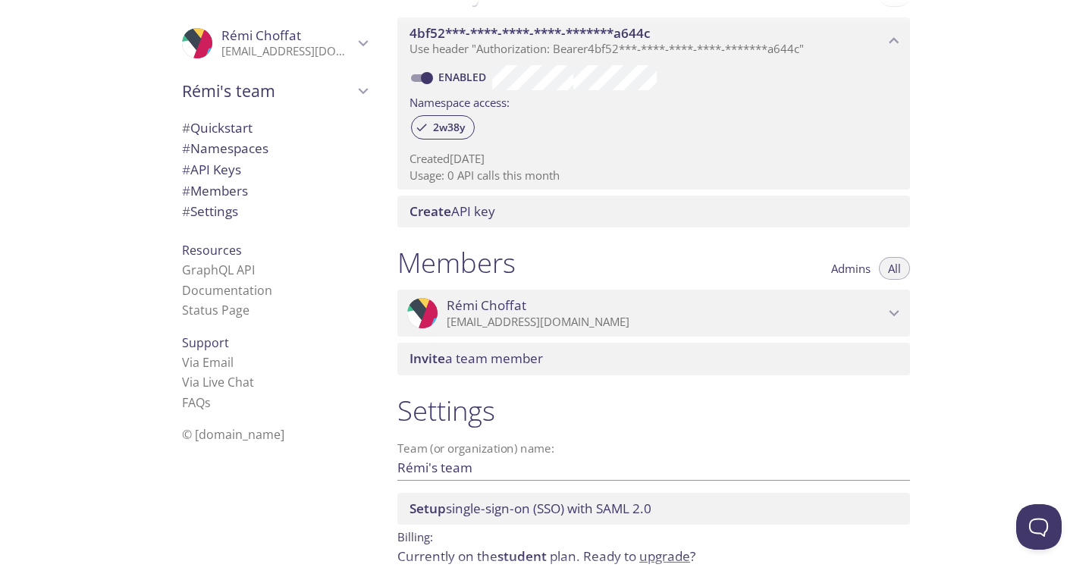
scroll to position [498, 0]
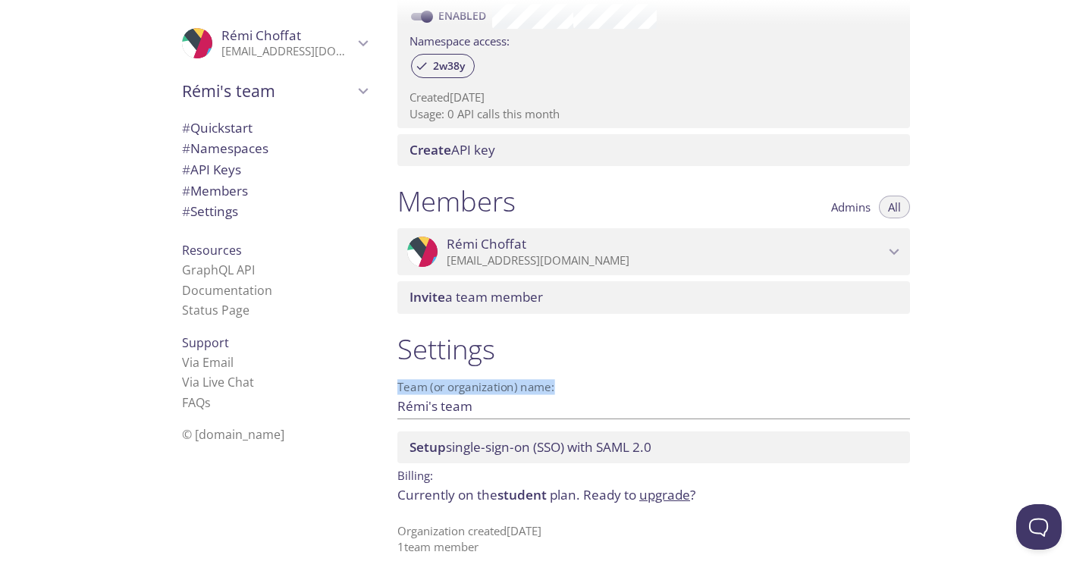
drag, startPoint x: 396, startPoint y: 346, endPoint x: 528, endPoint y: 403, distance: 143.6
click at [528, 403] on div "Settings Team (or organization) name: [PERSON_NAME]'s team Save Setup single-si…" at bounding box center [653, 444] width 537 height 242
click at [528, 403] on input "Rémi's team" at bounding box center [629, 405] width 464 height 25
click at [631, 344] on h1 "Settings" at bounding box center [653, 349] width 512 height 34
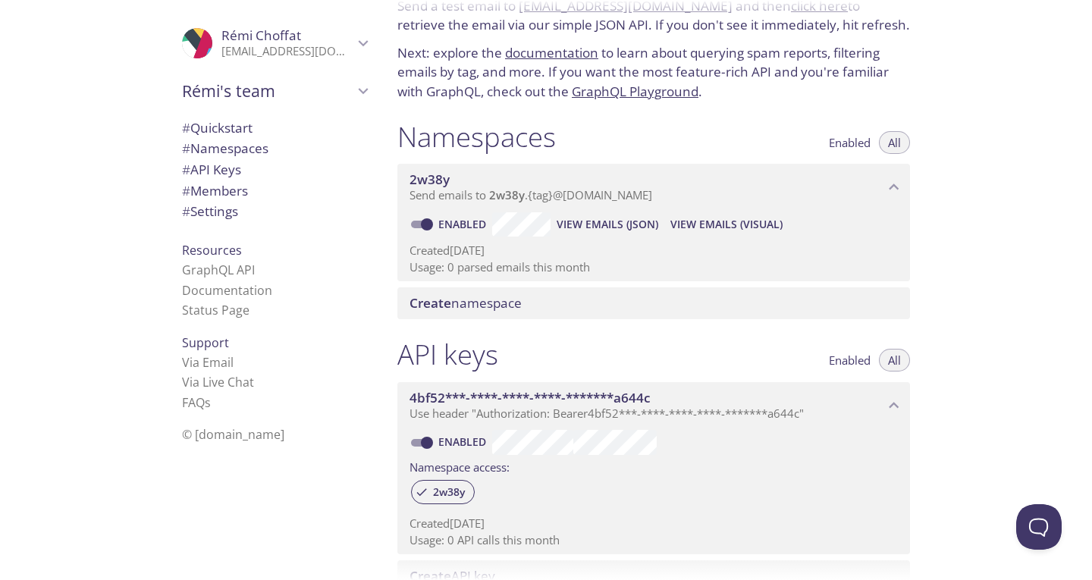
scroll to position [0, 0]
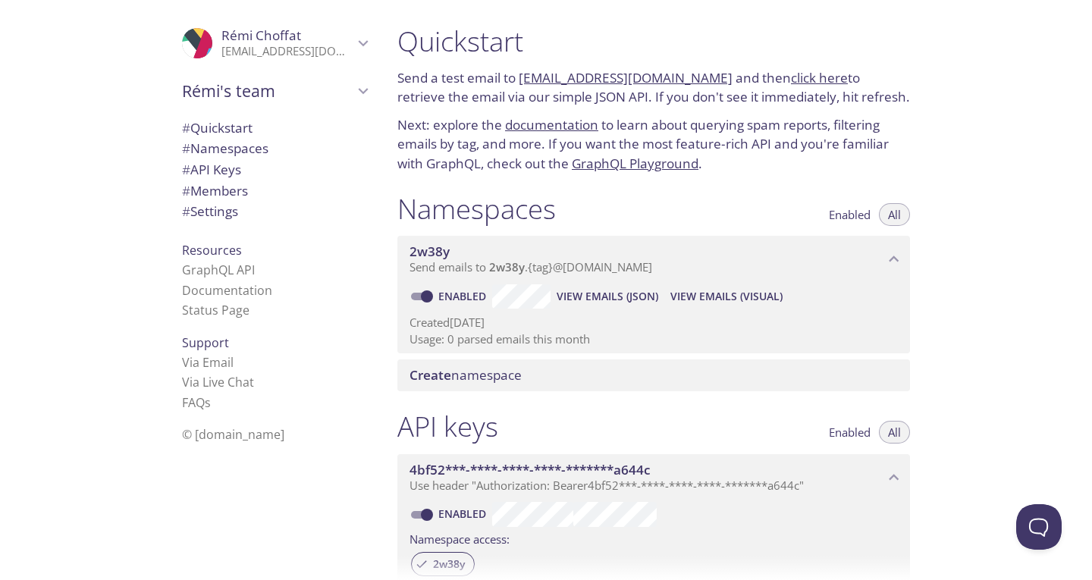
drag, startPoint x: 396, startPoint y: 78, endPoint x: 899, endPoint y: 96, distance: 502.9
click at [897, 93] on div "Quickstart Send a test email to [EMAIL_ADDRESS][DOMAIN_NAME] and then click her…" at bounding box center [653, 99] width 537 height 168
click at [901, 99] on p "Send a test email to [EMAIL_ADDRESS][DOMAIN_NAME] and then click here to retrie…" at bounding box center [653, 87] width 512 height 39
drag, startPoint x: 908, startPoint y: 101, endPoint x: 925, endPoint y: 58, distance: 45.6
click at [925, 58] on div "Quickstart Send a test email to [EMAIL_ADDRESS][DOMAIN_NAME] and then click her…" at bounding box center [659, 290] width 549 height 580
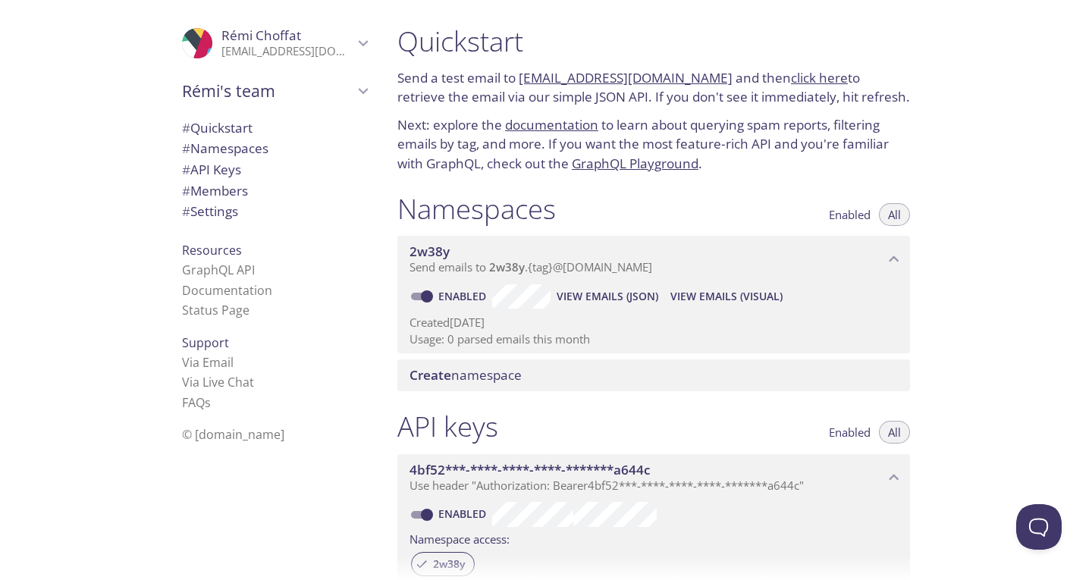
click at [925, 58] on div "Quickstart Send a test email to [EMAIL_ADDRESS][DOMAIN_NAME] and then click her…" at bounding box center [659, 290] width 549 height 580
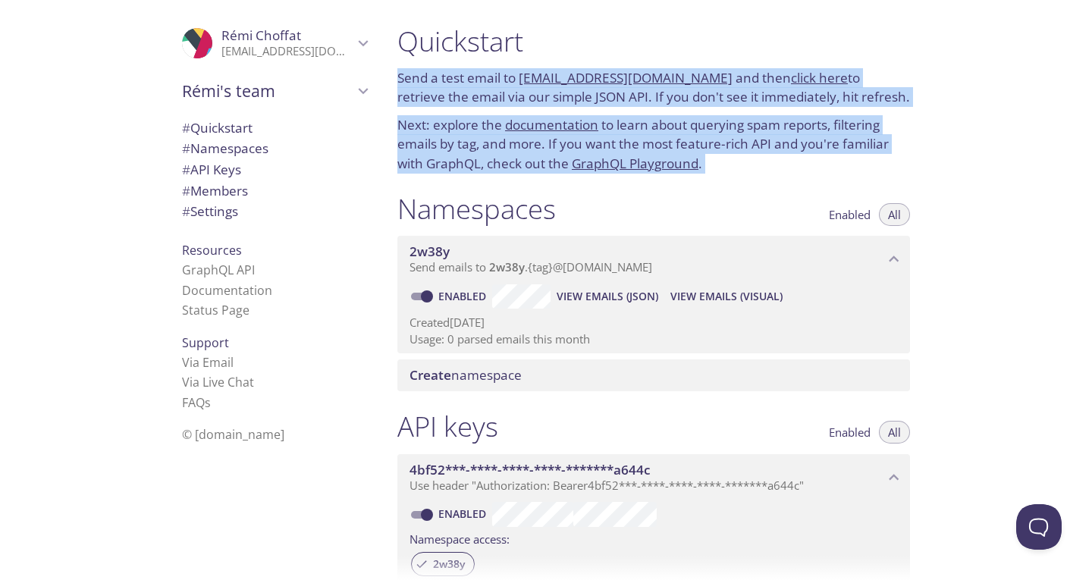
drag, startPoint x: 925, startPoint y: 58, endPoint x: 944, endPoint y: 158, distance: 101.2
click at [944, 157] on div "Quickstart Send a test email to [EMAIL_ADDRESS][DOMAIN_NAME] and then click her…" at bounding box center [738, 290] width 706 height 580
click at [944, 161] on div "Quickstart Send a test email to [EMAIL_ADDRESS][DOMAIN_NAME] and then click her…" at bounding box center [738, 290] width 706 height 580
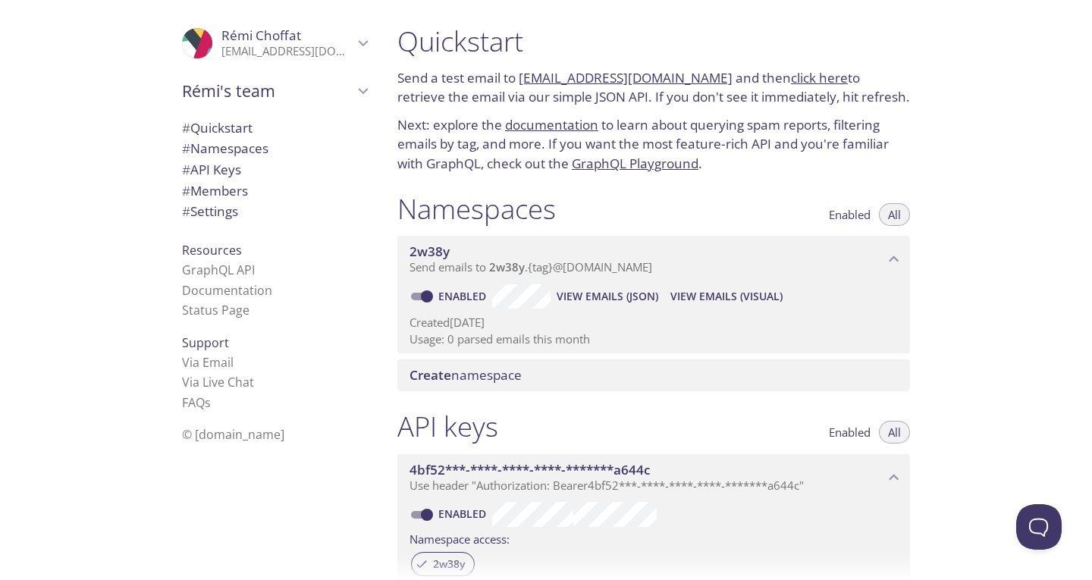
drag, startPoint x: 647, startPoint y: 89, endPoint x: 616, endPoint y: 75, distance: 33.2
click at [272, 130] on span "# Quickstart" at bounding box center [274, 128] width 185 height 20
click at [280, 39] on span "[PERSON_NAME]" at bounding box center [261, 35] width 80 height 17
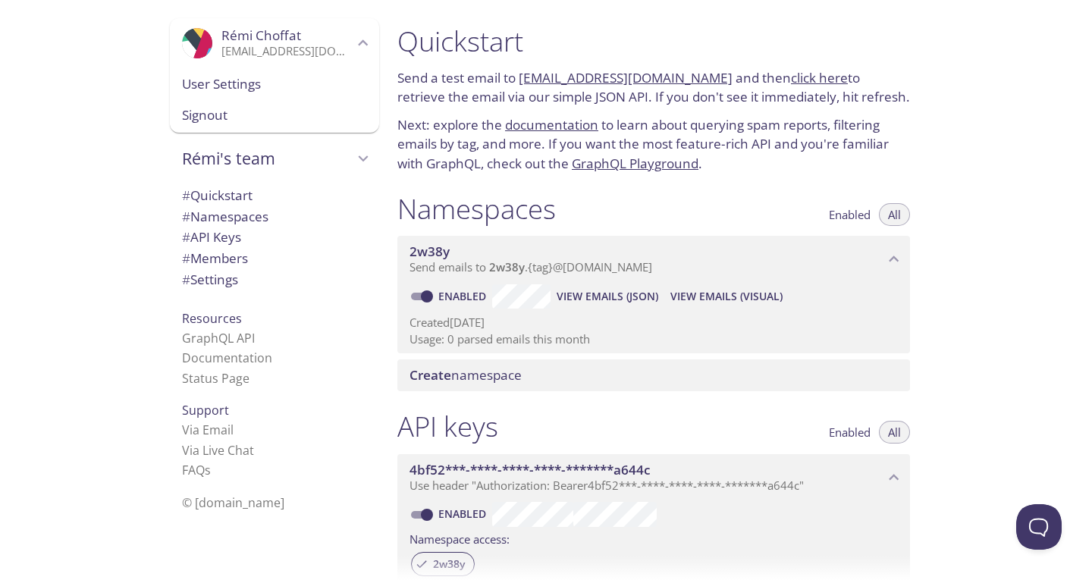
click at [231, 86] on span "User Settings" at bounding box center [274, 84] width 185 height 20
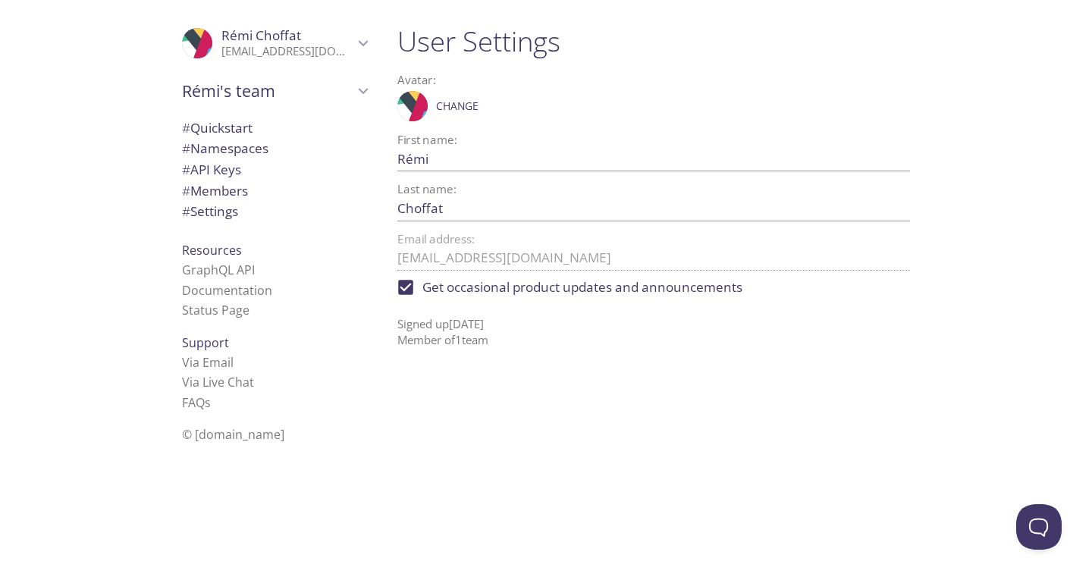
click at [477, 285] on span "Get occasional product updates and announcements" at bounding box center [582, 287] width 320 height 20
click at [422, 285] on input "Get occasional product updates and announcements" at bounding box center [405, 287] width 33 height 33
checkbox input "false"
